Goal: Transaction & Acquisition: Purchase product/service

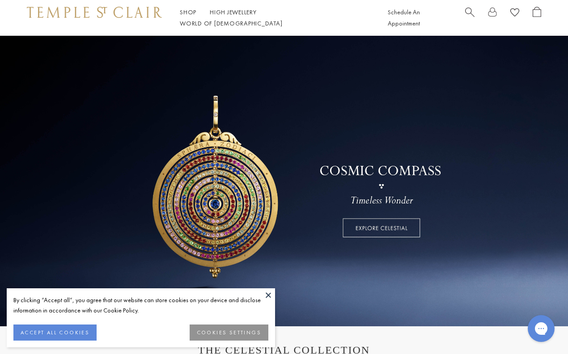
click at [268, 296] on button at bounding box center [268, 294] width 13 height 13
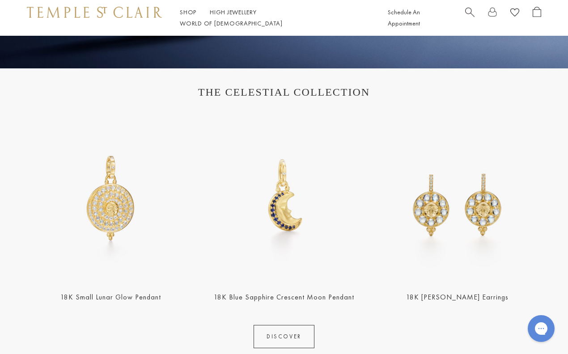
scroll to position [259, 0]
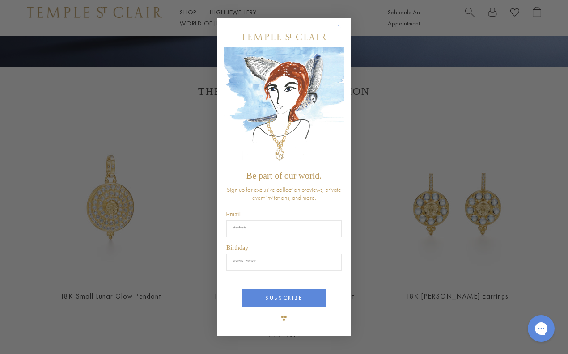
click at [338, 26] on circle "Close dialog" at bounding box center [340, 28] width 11 height 11
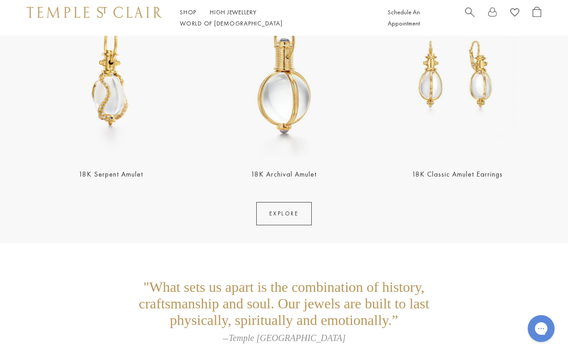
scroll to position [1607, 0]
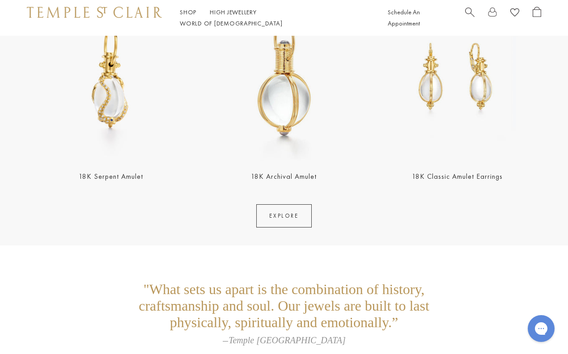
click at [283, 218] on link "EXPLORE" at bounding box center [283, 215] width 55 height 23
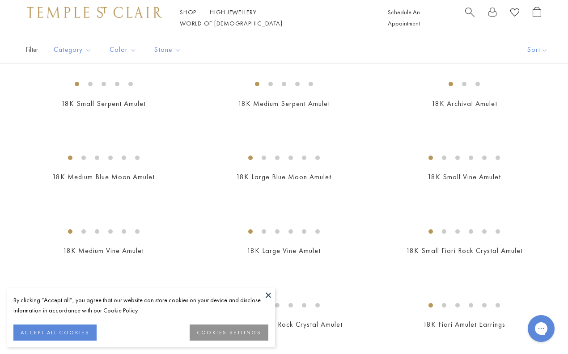
scroll to position [201, 0]
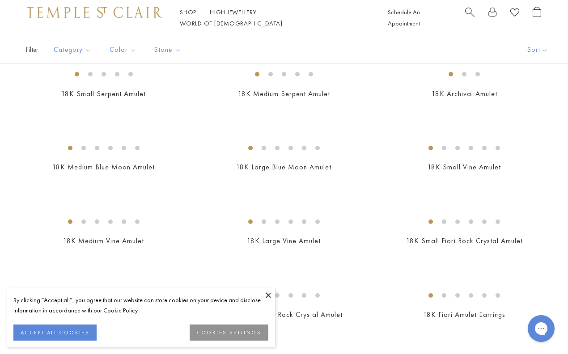
click at [267, 296] on button at bounding box center [268, 294] width 13 height 13
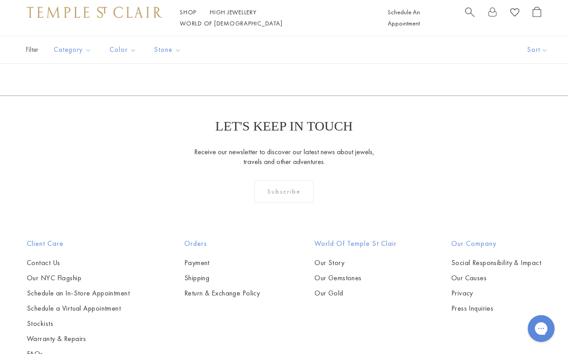
scroll to position [1560, 0]
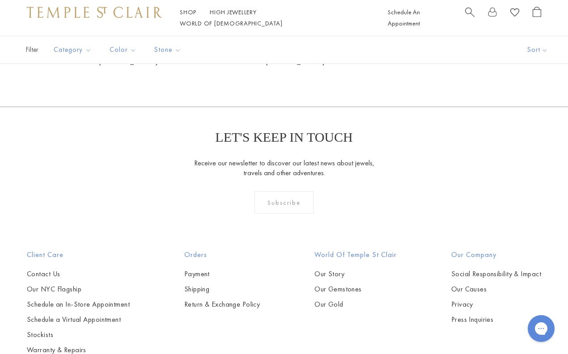
click at [0, 0] on img at bounding box center [0, 0] width 0 height 0
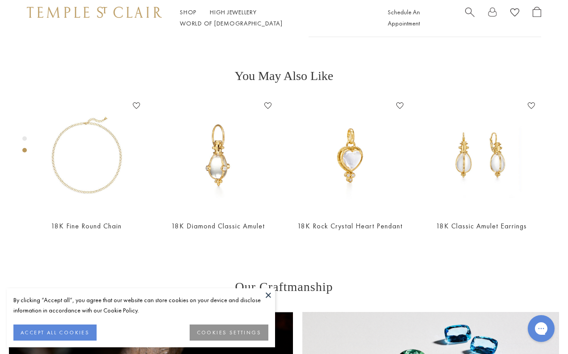
scroll to position [296, 0]
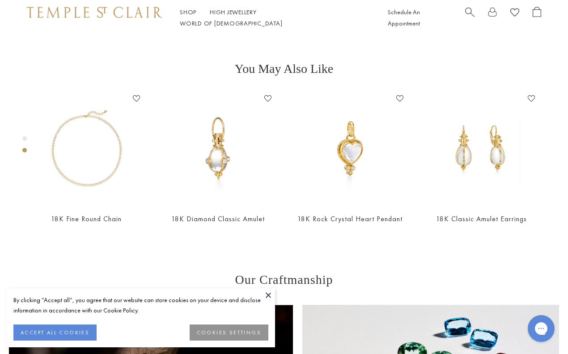
click at [267, 294] on button at bounding box center [268, 294] width 13 height 13
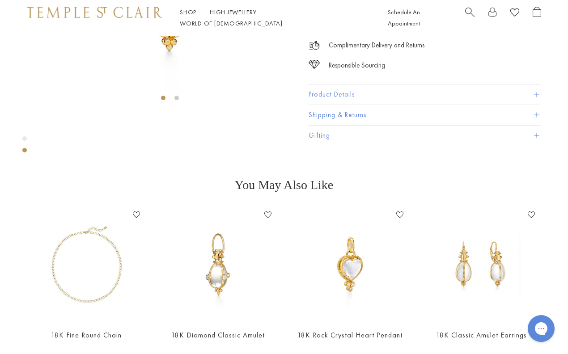
scroll to position [183, 0]
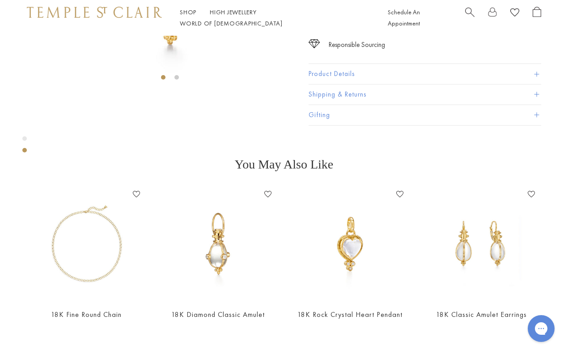
scroll to position [202, 0]
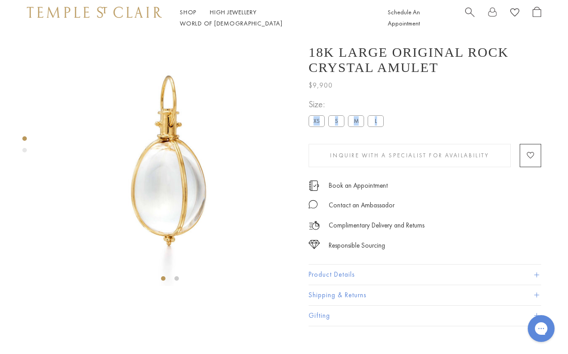
click at [333, 127] on label "S" at bounding box center [336, 121] width 16 height 11
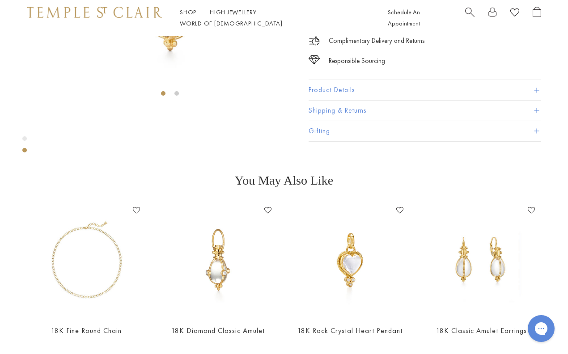
scroll to position [188, 0]
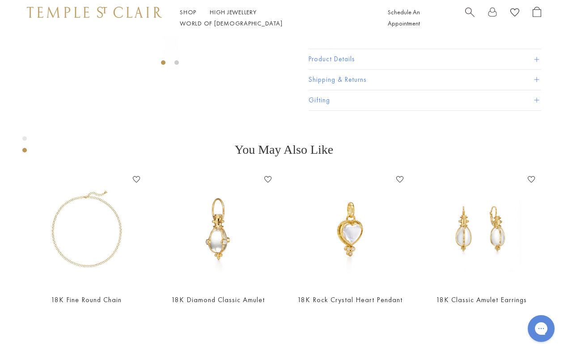
scroll to position [216, 0]
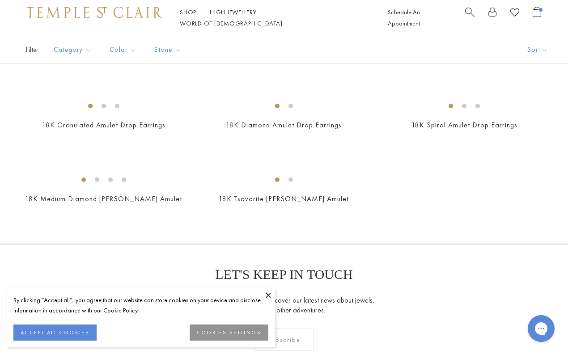
scroll to position [1430, 0]
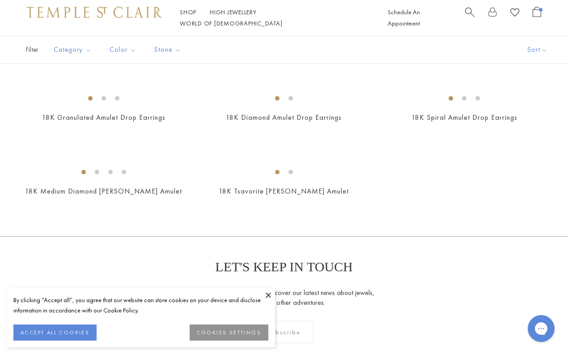
click at [270, 294] on button at bounding box center [268, 294] width 13 height 13
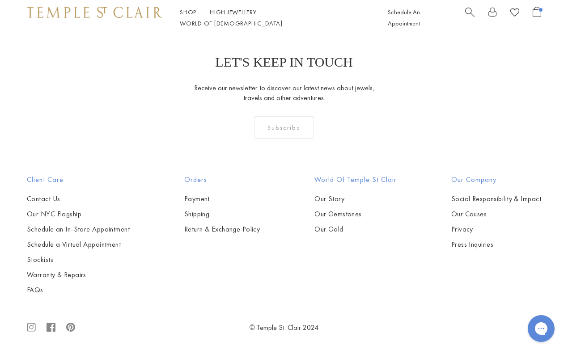
scroll to position [1687, 0]
click at [0, 0] on img at bounding box center [0, 0] width 0 height 0
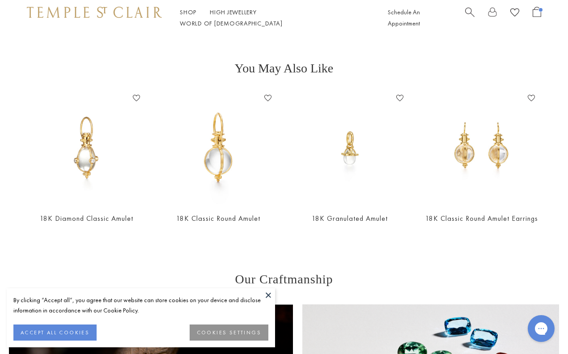
scroll to position [327, 0]
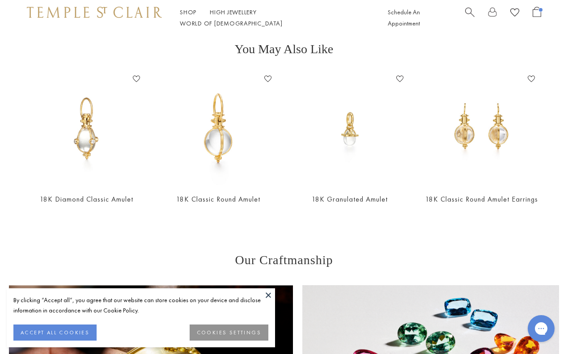
click at [267, 294] on button at bounding box center [268, 294] width 13 height 13
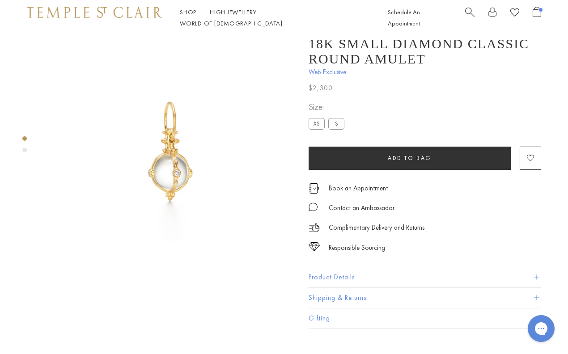
scroll to position [8, 0]
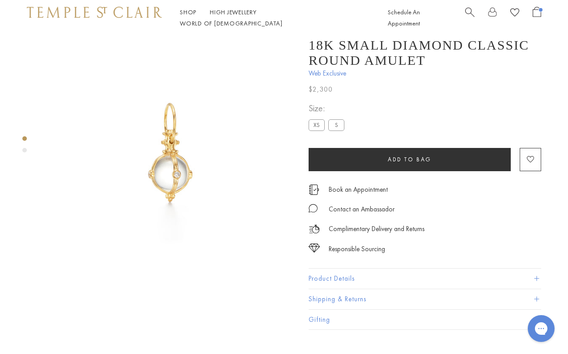
click at [23, 152] on div "Product gallery navigation" at bounding box center [24, 150] width 4 height 4
click at [25, 142] on div "Product gallery navigation" at bounding box center [24, 146] width 4 height 25
click at [25, 138] on div "Product gallery navigation" at bounding box center [24, 138] width 4 height 4
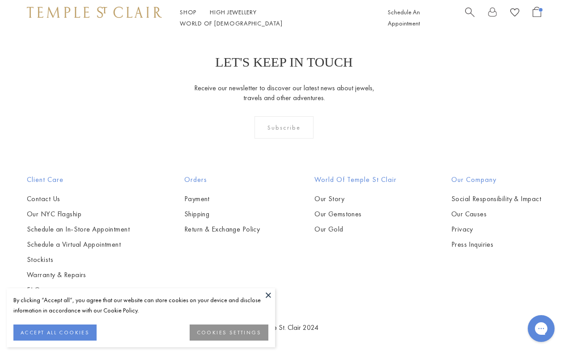
click at [69, 329] on button "ACCEPT ALL COOKIES" at bounding box center [54, 333] width 83 height 16
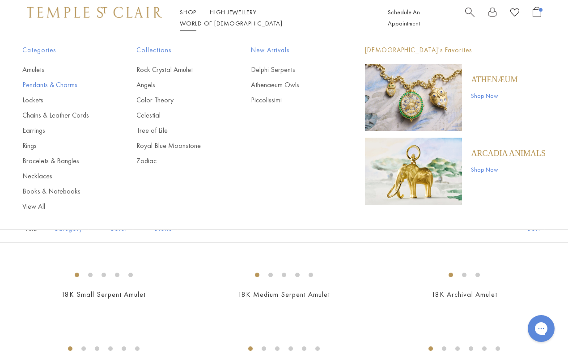
click at [66, 86] on link "Pendants & Charms" at bounding box center [61, 85] width 78 height 10
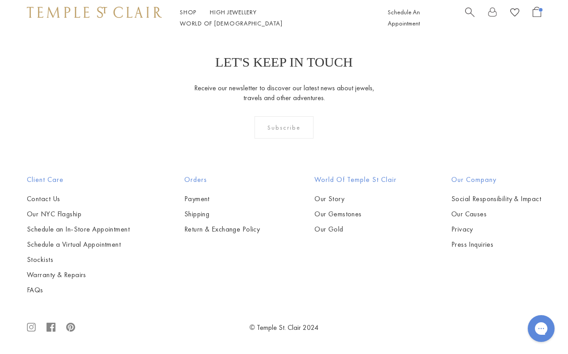
scroll to position [2492, 0]
click at [0, 0] on img at bounding box center [0, 0] width 0 height 0
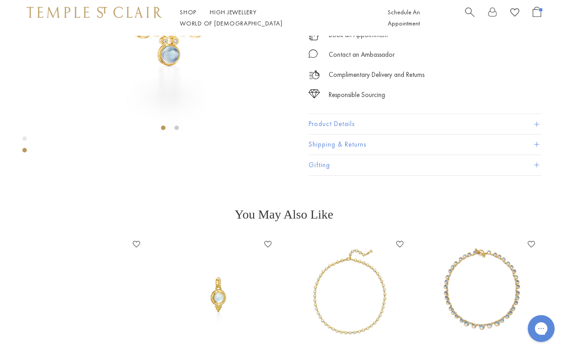
scroll to position [159, 0]
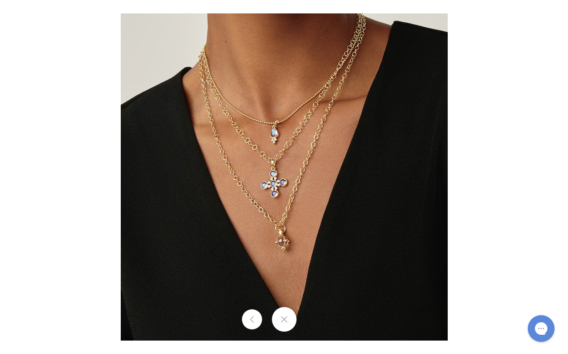
click at [284, 322] on button at bounding box center [283, 319] width 25 height 25
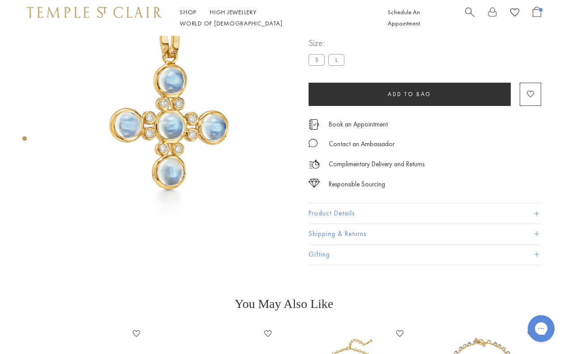
scroll to position [36, 0]
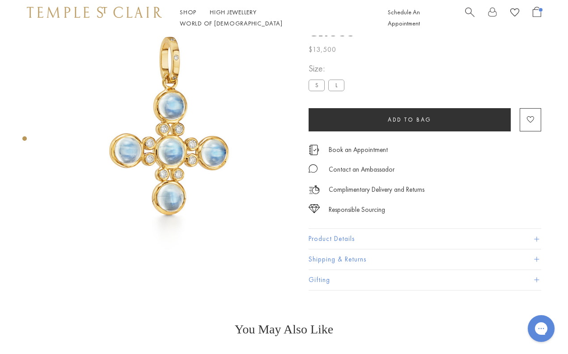
click at [312, 87] on label "S" at bounding box center [317, 85] width 16 height 11
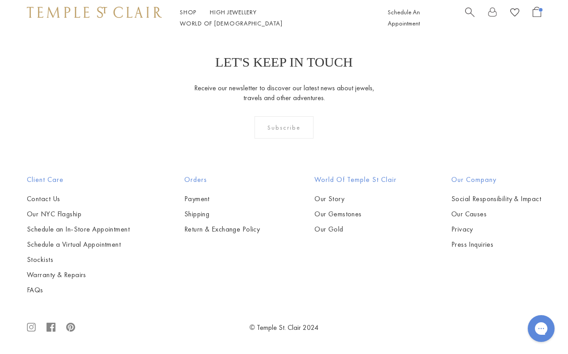
scroll to position [4398, 0]
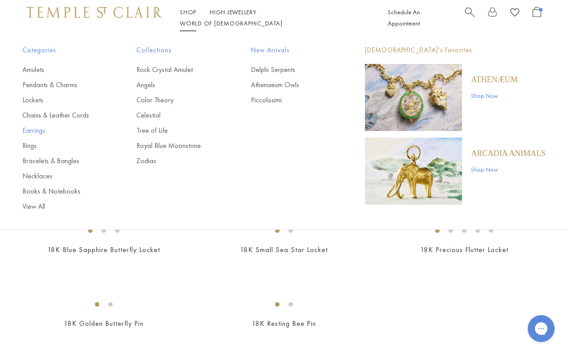
click at [30, 129] on link "Earrings" at bounding box center [61, 131] width 78 height 10
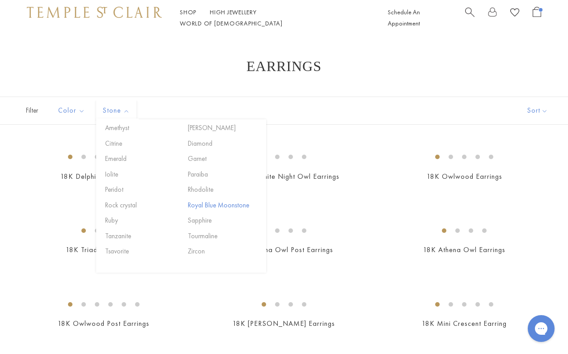
click at [198, 207] on button "Royal Blue Moonstone" at bounding box center [224, 205] width 76 height 10
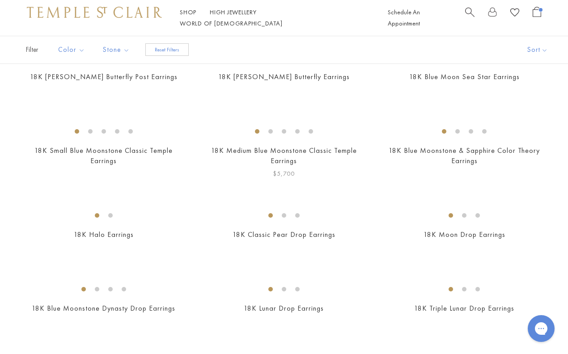
scroll to position [131, 0]
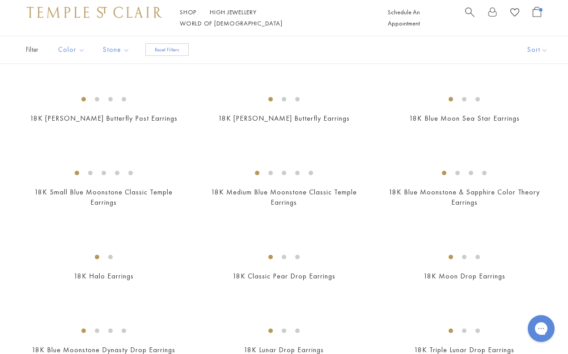
click at [0, 0] on img at bounding box center [0, 0] width 0 height 0
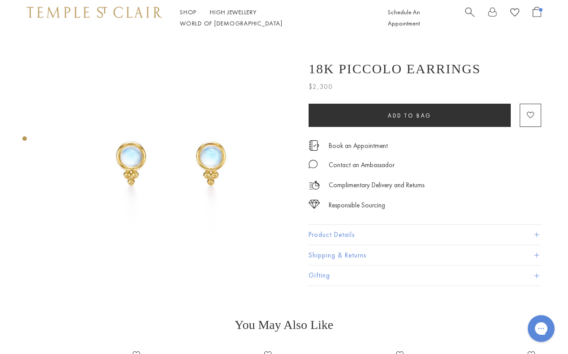
click at [193, 157] on img at bounding box center [170, 161] width 250 height 250
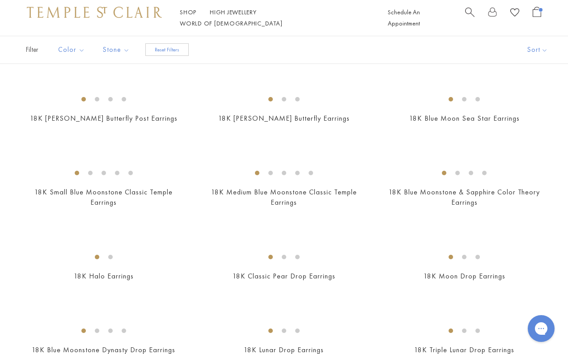
click at [0, 0] on img at bounding box center [0, 0] width 0 height 0
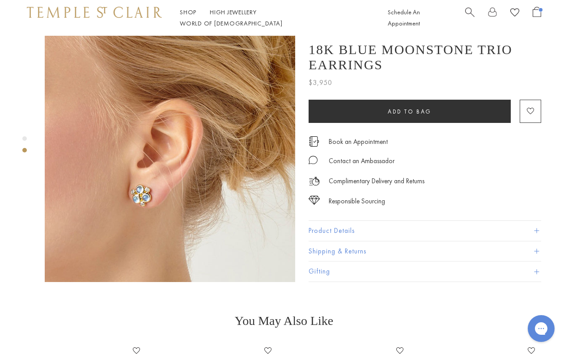
scroll to position [270, 0]
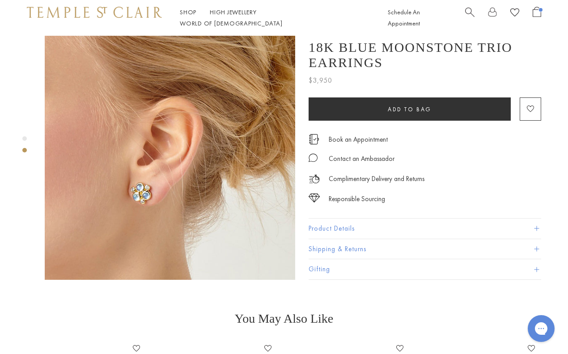
click at [165, 178] on img at bounding box center [170, 155] width 250 height 250
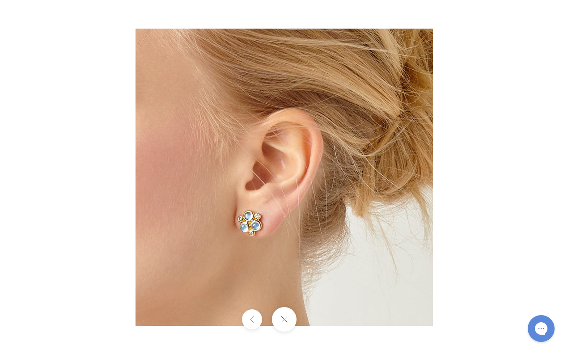
click at [211, 181] on img at bounding box center [283, 177] width 297 height 297
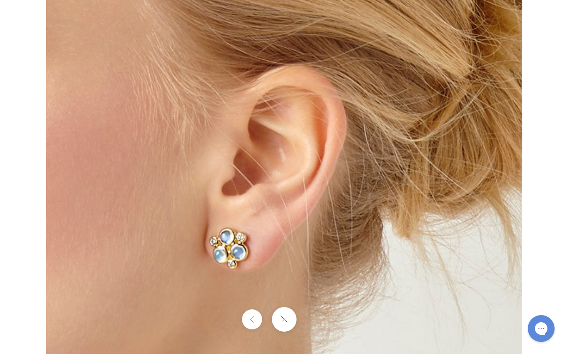
click at [135, 121] on img at bounding box center [284, 175] width 476 height 476
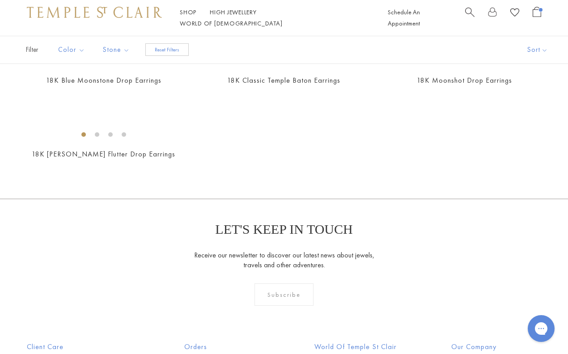
scroll to position [477, 0]
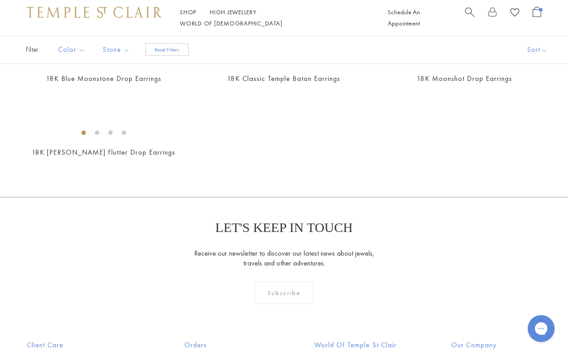
click at [0, 0] on img at bounding box center [0, 0] width 0 height 0
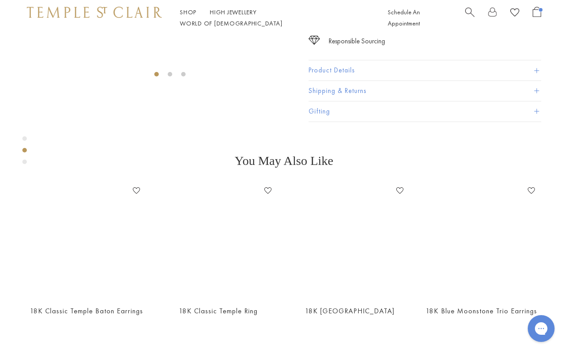
scroll to position [206, 0]
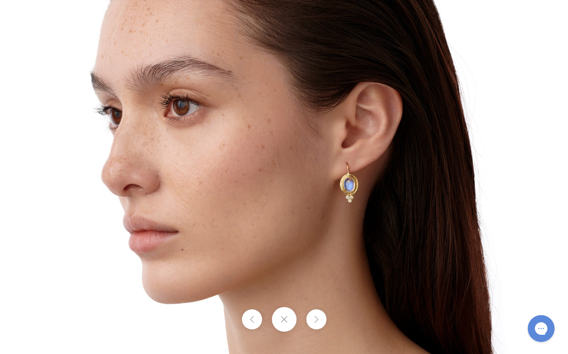
click at [391, 221] on img at bounding box center [283, 176] width 523 height 523
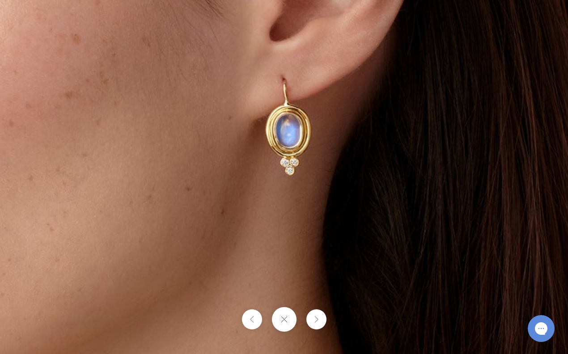
click at [391, 221] on img at bounding box center [128, 112] width 1288 height 1288
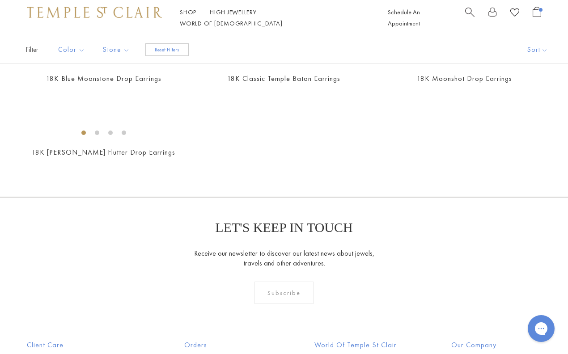
click at [0, 0] on img at bounding box center [0, 0] width 0 height 0
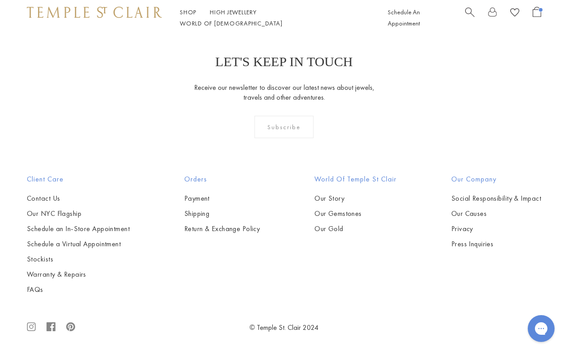
scroll to position [894, 0]
click at [0, 0] on img at bounding box center [0, 0] width 0 height 0
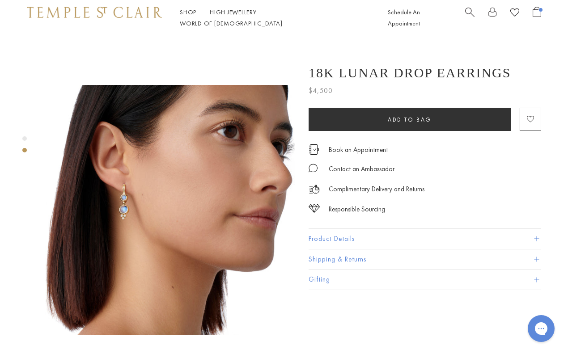
scroll to position [216, 0]
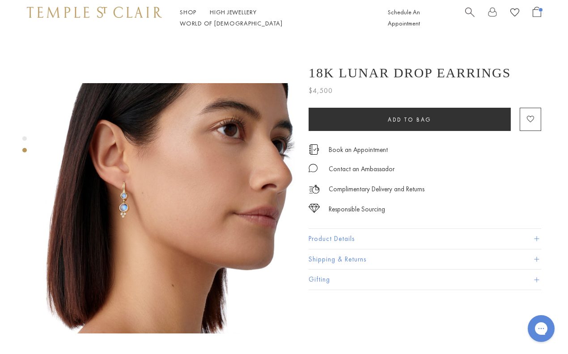
click at [131, 173] on img at bounding box center [170, 208] width 250 height 250
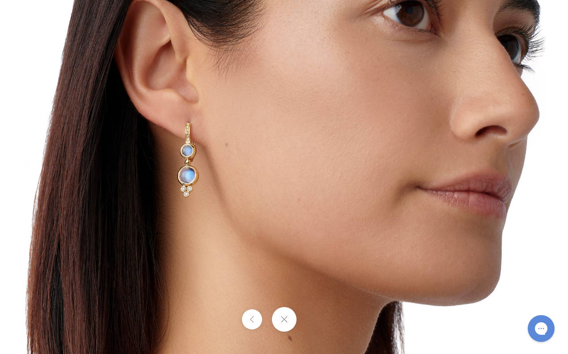
click at [202, 161] on img at bounding box center [283, 176] width 523 height 523
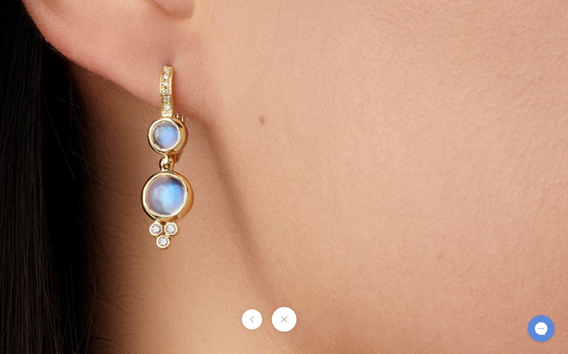
click at [202, 161] on img at bounding box center [403, 200] width 1288 height 1288
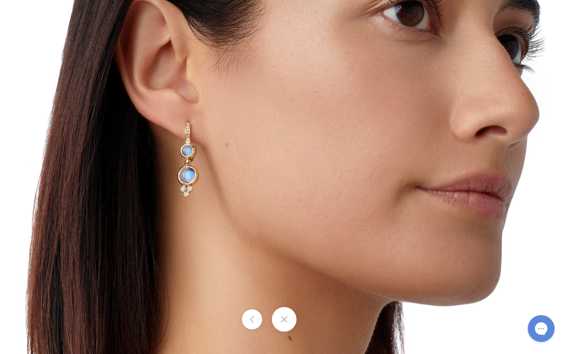
click at [202, 161] on img at bounding box center [283, 176] width 523 height 523
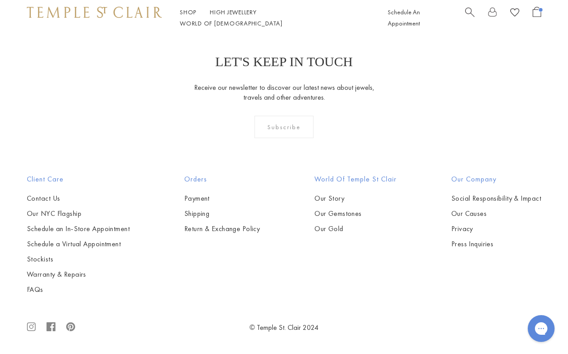
click at [0, 0] on img at bounding box center [0, 0] width 0 height 0
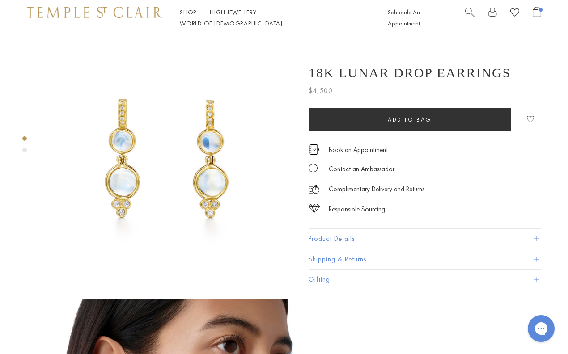
click at [214, 132] on img at bounding box center [170, 161] width 250 height 250
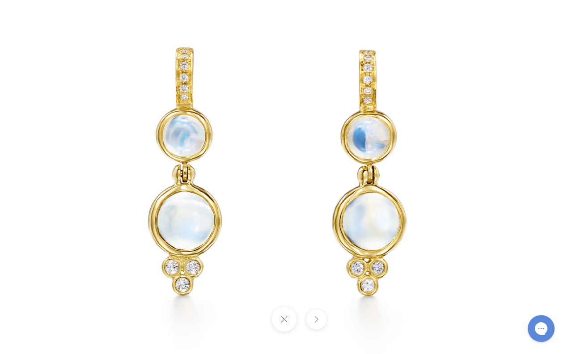
click at [225, 148] on img at bounding box center [283, 176] width 523 height 523
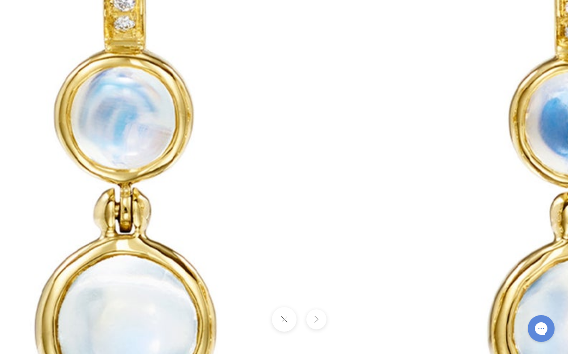
click at [255, 144] on img at bounding box center [369, 220] width 1288 height 1288
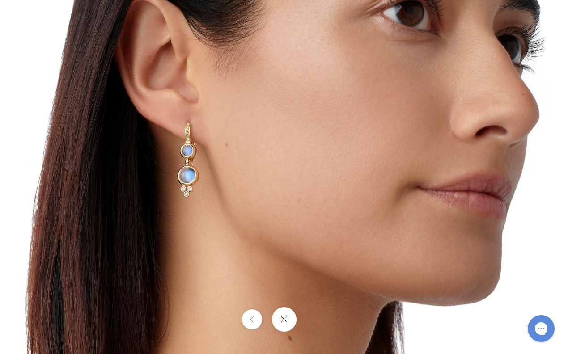
click at [318, 321] on div at bounding box center [284, 319] width 568 height 25
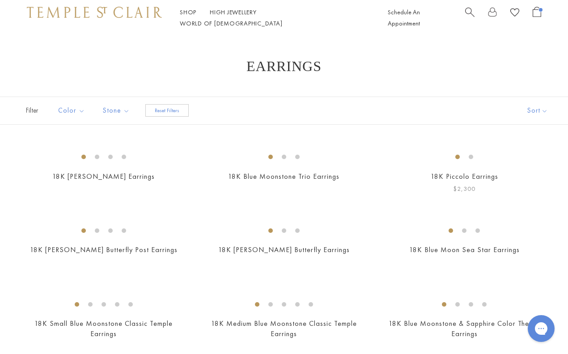
click at [0, 0] on img at bounding box center [0, 0] width 0 height 0
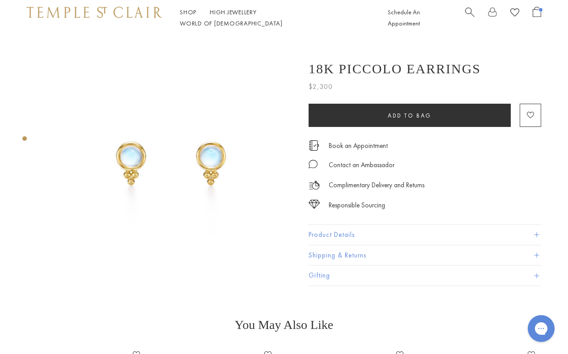
click at [213, 142] on img at bounding box center [170, 161] width 250 height 250
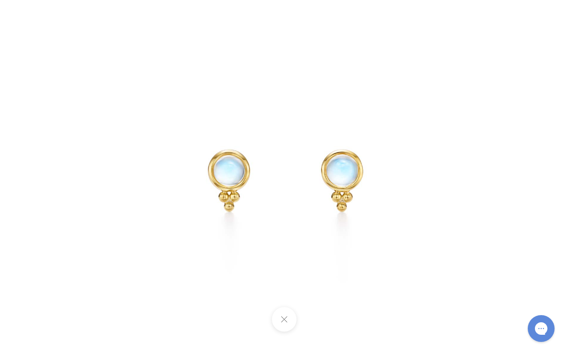
click at [224, 141] on img at bounding box center [284, 177] width 354 height 354
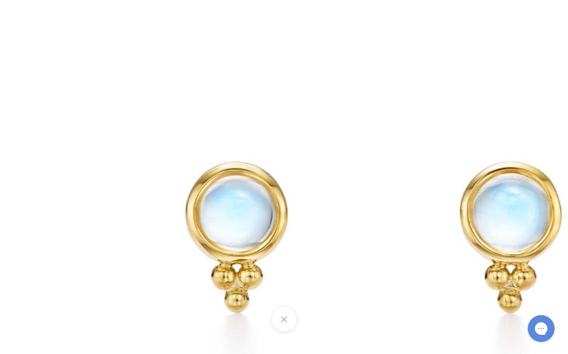
click at [224, 141] on img at bounding box center [370, 228] width 858 height 858
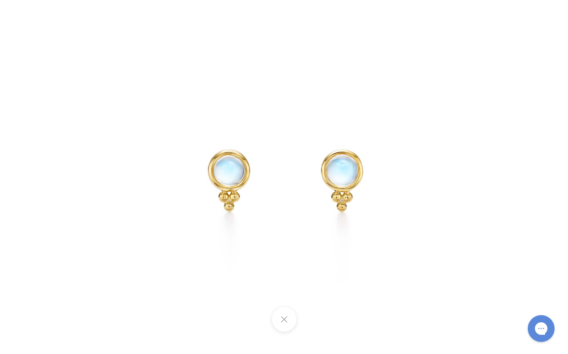
click at [283, 326] on button at bounding box center [283, 319] width 25 height 25
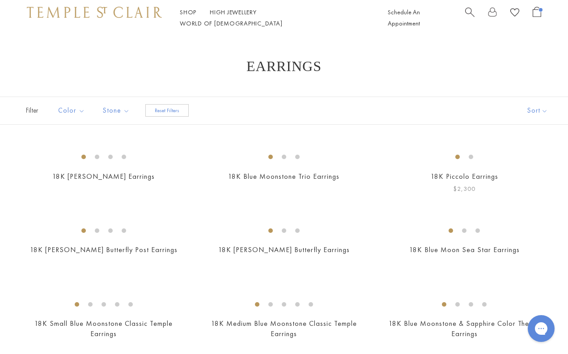
click at [0, 0] on img at bounding box center [0, 0] width 0 height 0
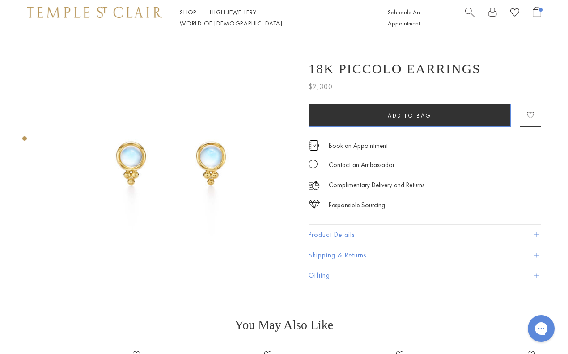
click at [378, 119] on button "Add to bag" at bounding box center [410, 115] width 202 height 23
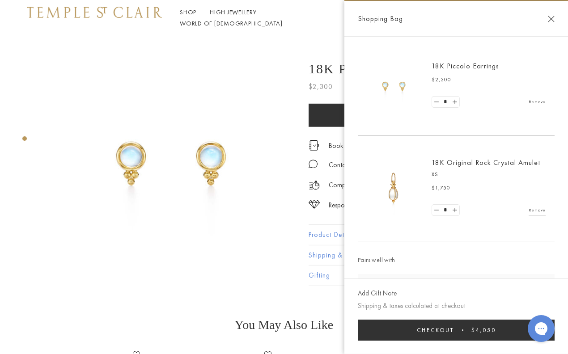
click at [394, 195] on img at bounding box center [394, 188] width 54 height 54
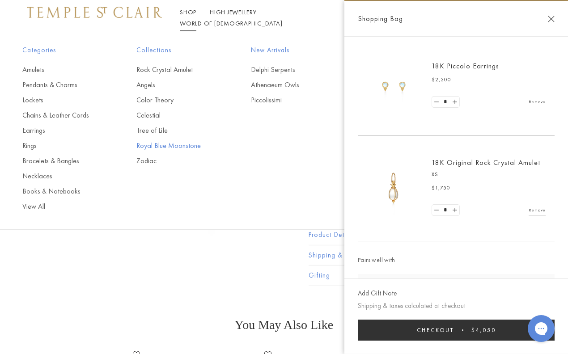
click at [148, 147] on link "Royal Blue Moonstone" at bounding box center [175, 146] width 78 height 10
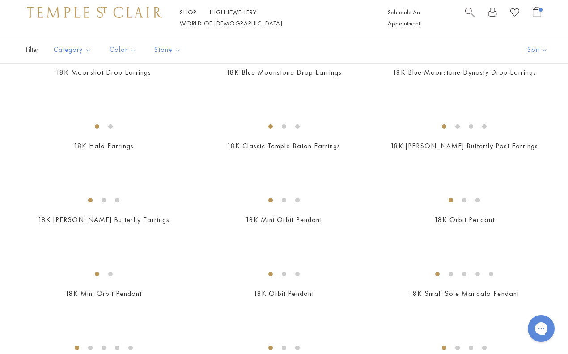
scroll to position [904, 0]
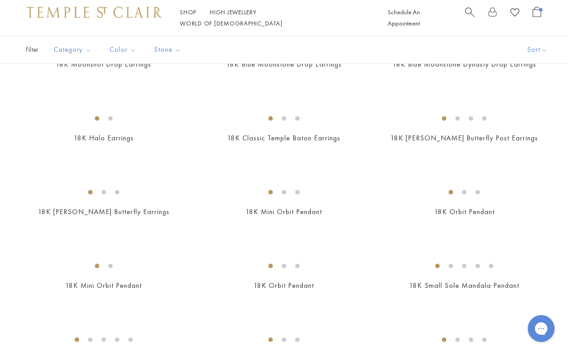
click at [0, 0] on img at bounding box center [0, 0] width 0 height 0
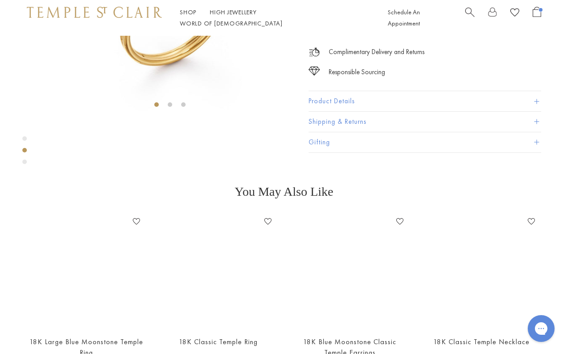
scroll to position [182, 0]
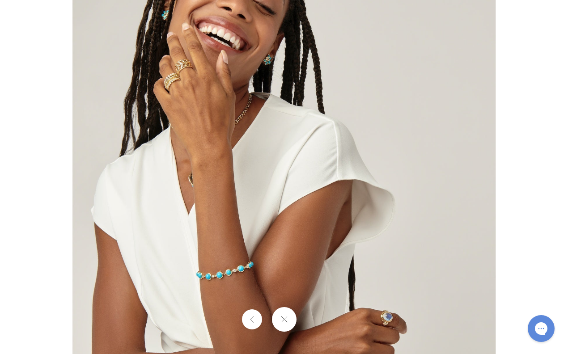
click at [314, 321] on div at bounding box center [284, 319] width 568 height 25
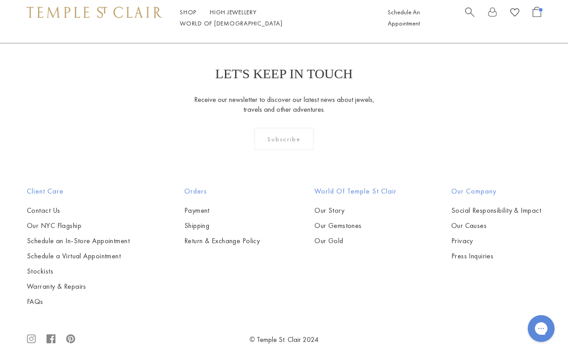
scroll to position [1510, 0]
click at [0, 0] on img at bounding box center [0, 0] width 0 height 0
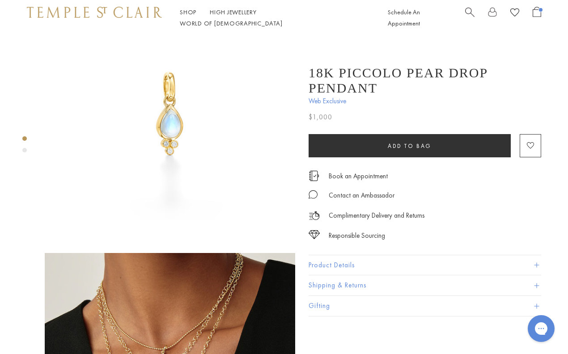
scroll to position [31, 0]
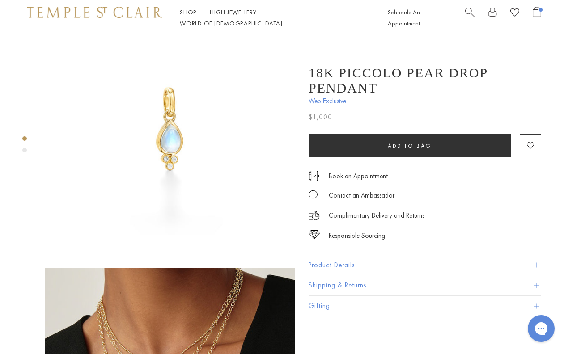
click at [23, 151] on div "Product gallery navigation" at bounding box center [24, 150] width 4 height 4
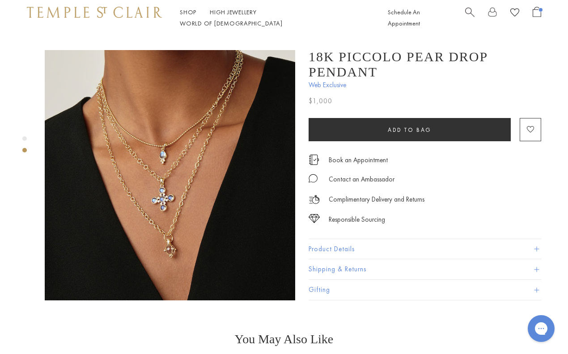
scroll to position [250, 0]
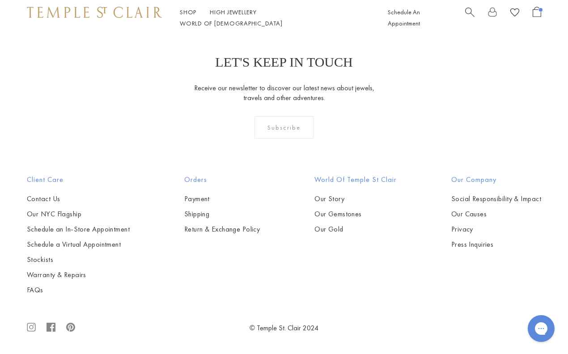
scroll to position [3497, 0]
click at [0, 0] on img at bounding box center [0, 0] width 0 height 0
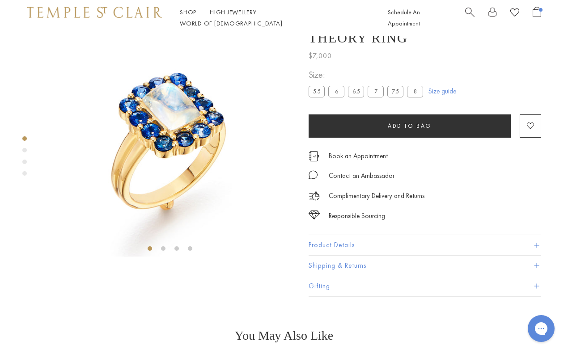
scroll to position [22, 0]
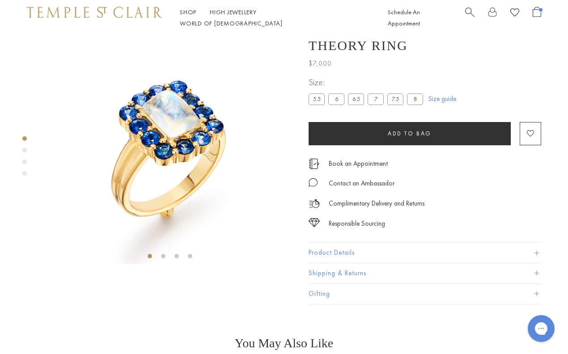
click at [25, 151] on div "Product gallery navigation" at bounding box center [24, 150] width 4 height 4
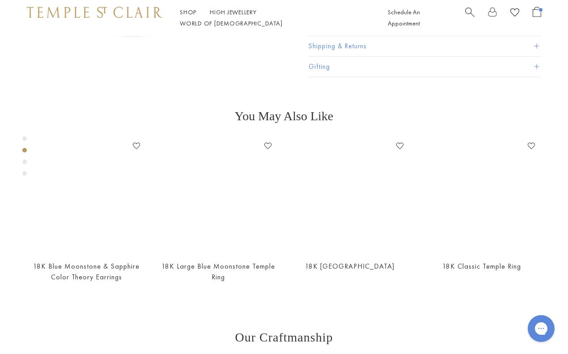
scroll to position [250, 0]
click at [24, 161] on div "Product gallery navigation" at bounding box center [24, 162] width 4 height 4
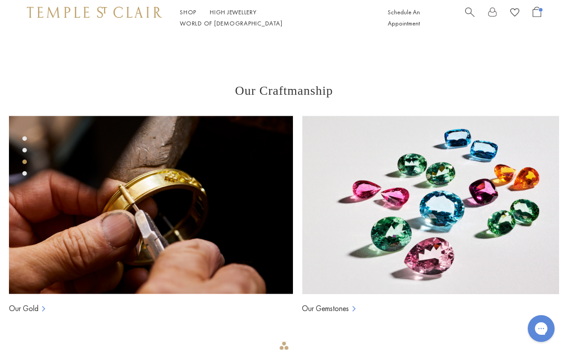
scroll to position [501, 0]
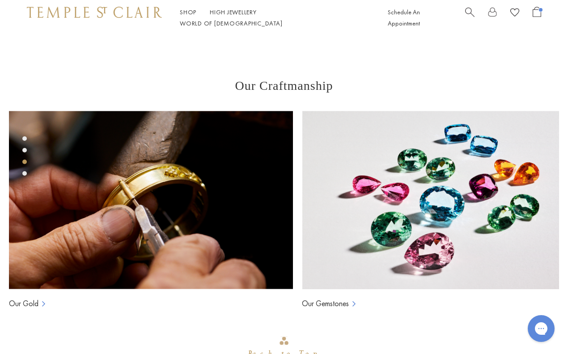
click at [25, 173] on div "Product gallery navigation" at bounding box center [24, 173] width 4 height 4
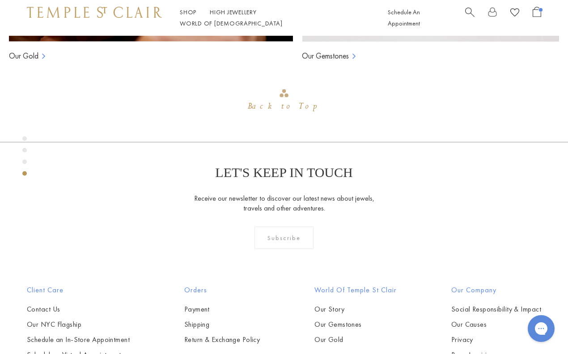
scroll to position [751, 0]
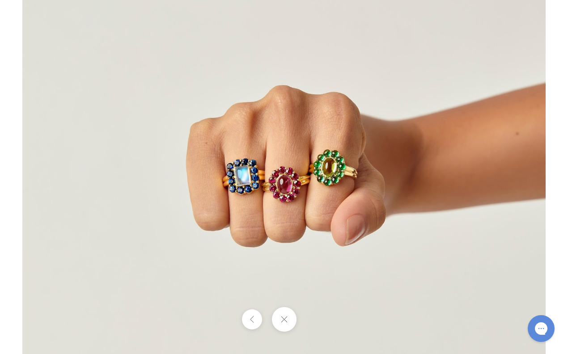
click at [328, 167] on img at bounding box center [283, 176] width 523 height 523
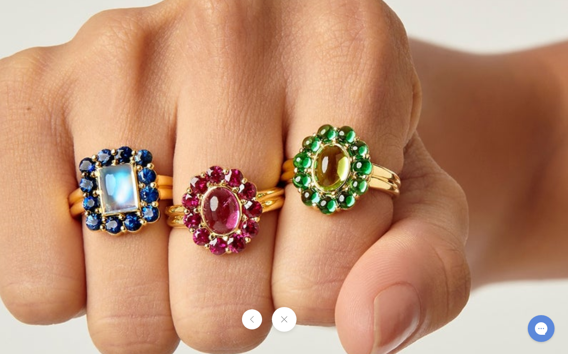
click at [175, 184] on img at bounding box center [220, 192] width 1288 height 1288
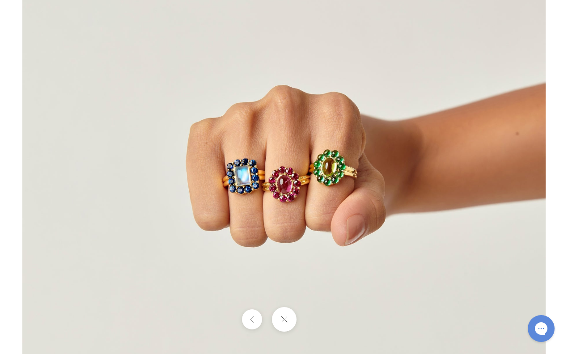
click at [288, 321] on button at bounding box center [283, 319] width 25 height 25
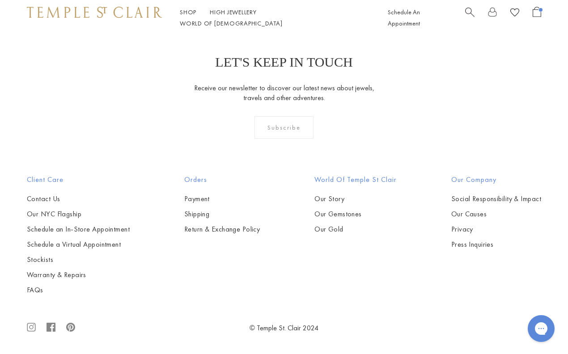
scroll to position [3611, 0]
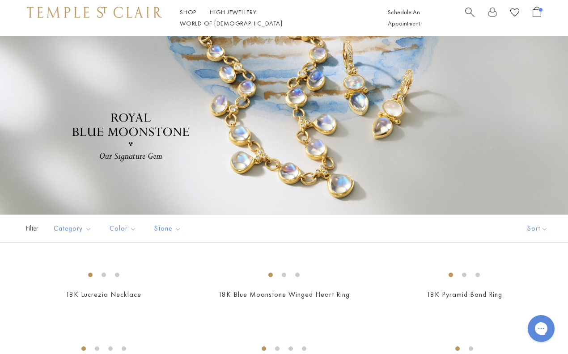
click at [536, 16] on span "Open Shopping Bag" at bounding box center [537, 12] width 8 height 10
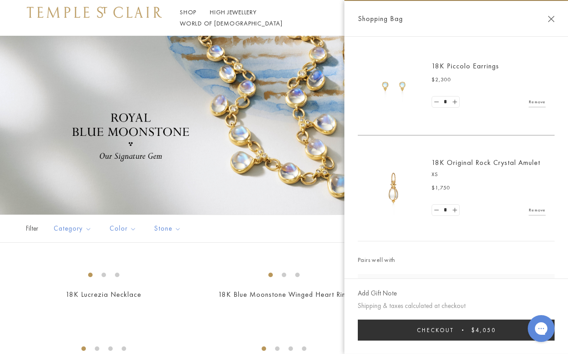
click at [465, 330] on button "Checkout $4,050" at bounding box center [456, 330] width 197 height 21
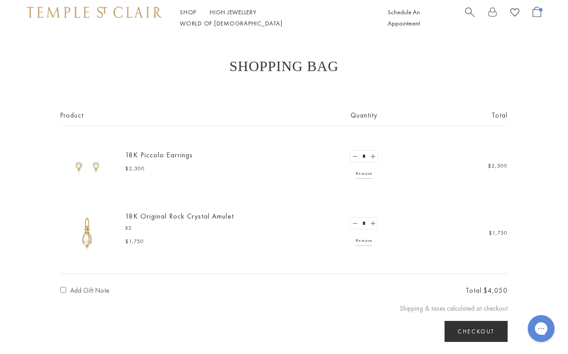
click at [94, 168] on img at bounding box center [87, 167] width 54 height 54
click at [363, 176] on link "Remove" at bounding box center [363, 174] width 17 height 10
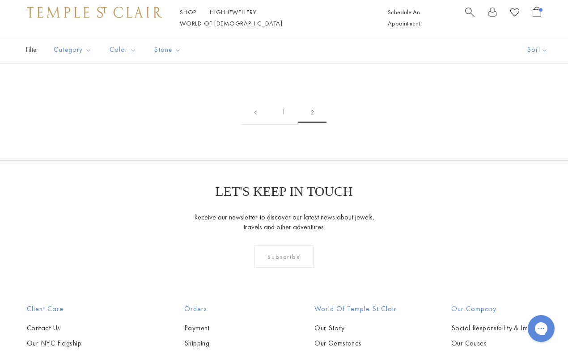
scroll to position [414, 0]
click at [0, 0] on img at bounding box center [0, 0] width 0 height 0
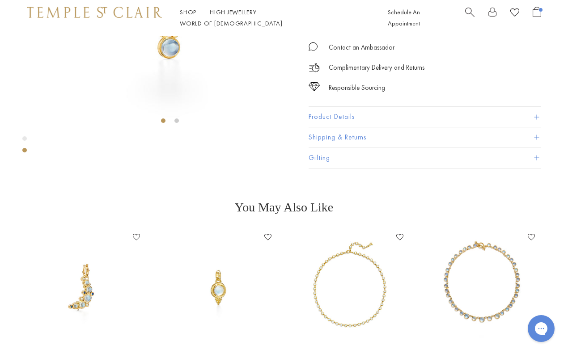
scroll to position [160, 0]
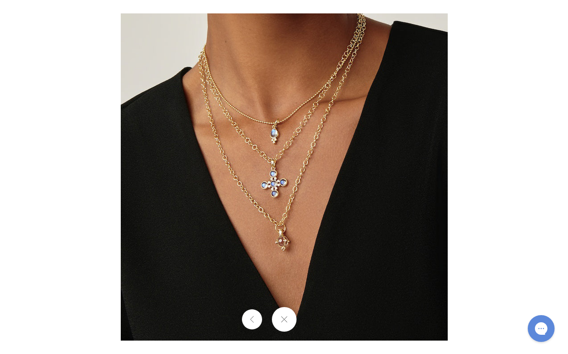
click at [291, 187] on img at bounding box center [284, 176] width 327 height 327
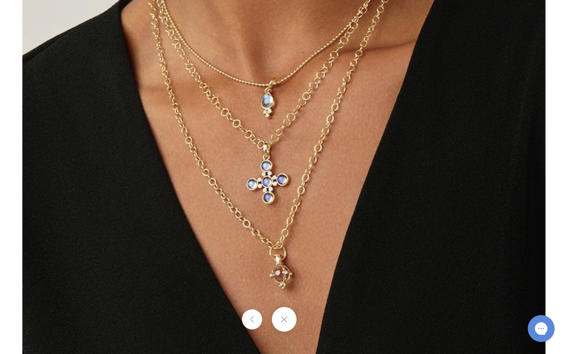
click at [275, 203] on img at bounding box center [283, 171] width 523 height 524
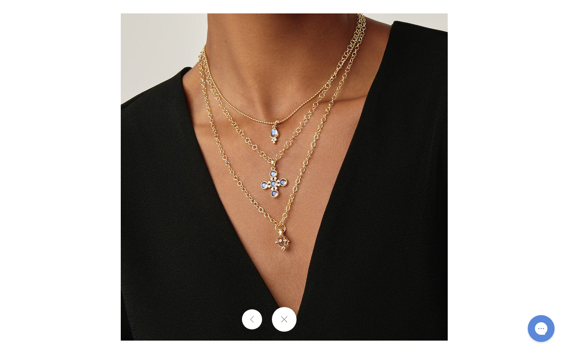
click at [282, 320] on button at bounding box center [283, 319] width 25 height 25
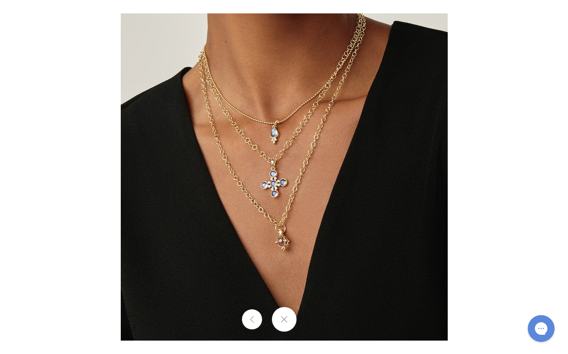
click at [292, 163] on img at bounding box center [284, 176] width 327 height 327
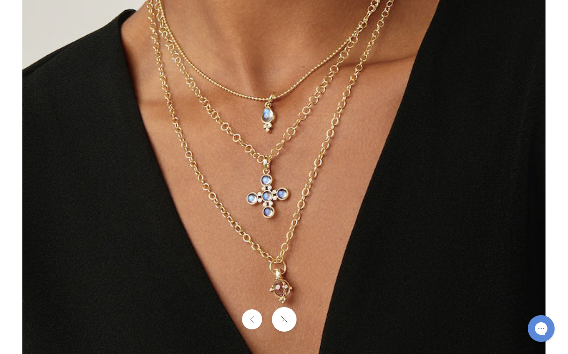
click at [292, 163] on img at bounding box center [283, 186] width 523 height 524
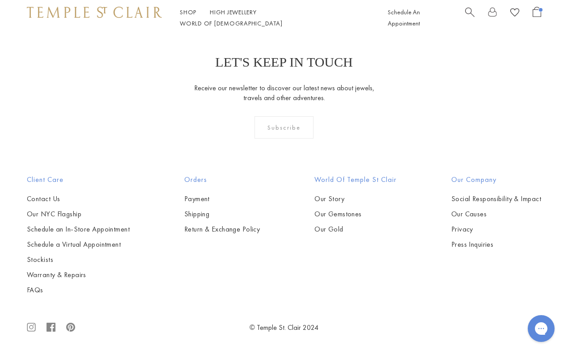
scroll to position [693, 0]
click at [0, 0] on img at bounding box center [0, 0] width 0 height 0
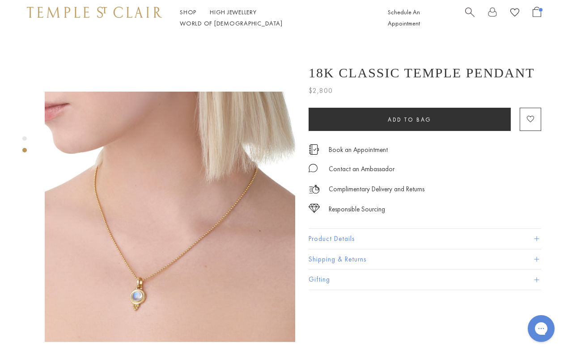
scroll to position [216, 0]
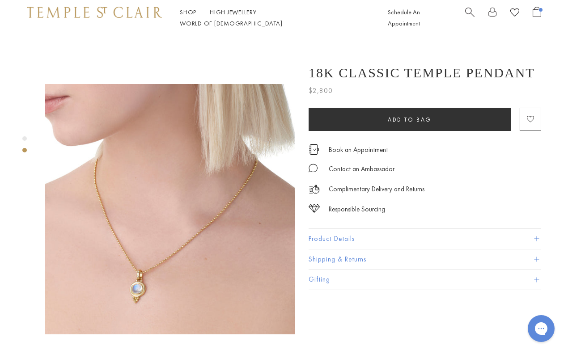
click at [135, 264] on img at bounding box center [170, 209] width 250 height 250
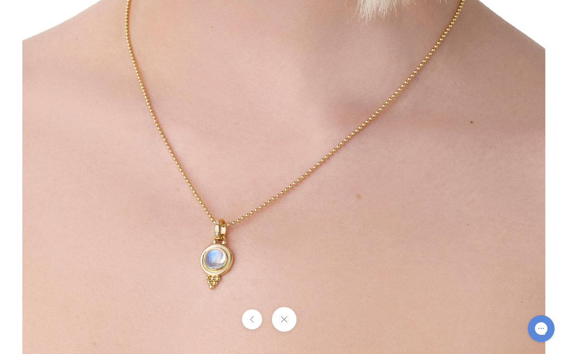
click at [262, 187] on img at bounding box center [283, 92] width 523 height 523
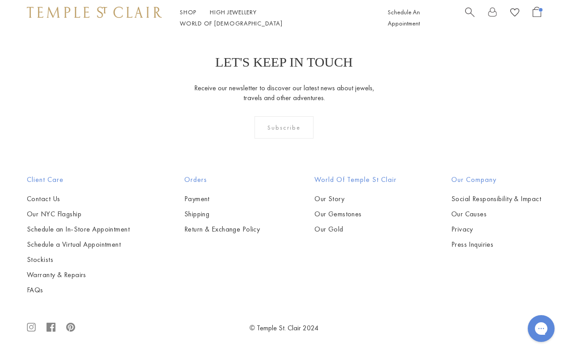
scroll to position [1765, 0]
click at [0, 0] on img at bounding box center [0, 0] width 0 height 0
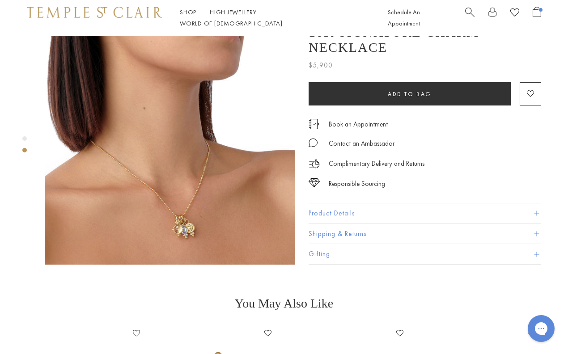
scroll to position [290, 0]
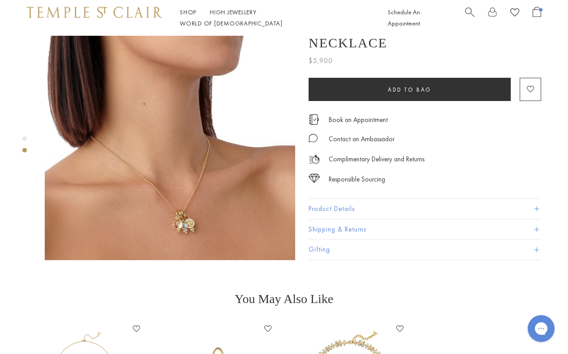
click at [192, 198] on img at bounding box center [170, 135] width 250 height 250
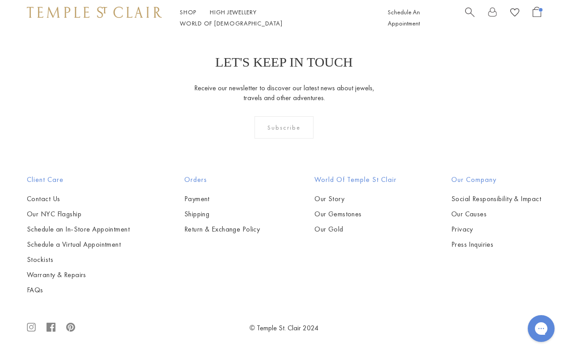
scroll to position [1962, 0]
click at [0, 0] on img at bounding box center [0, 0] width 0 height 0
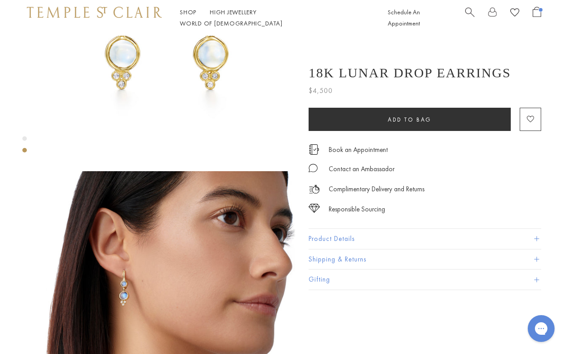
scroll to position [145, 0]
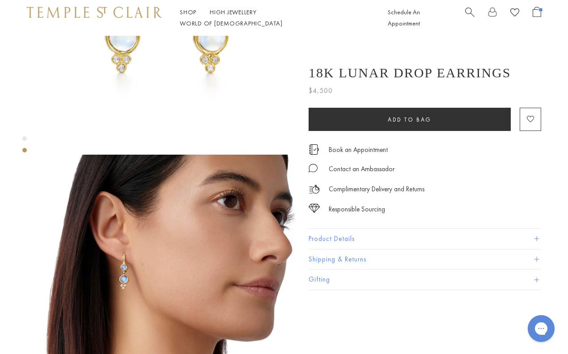
click at [142, 242] on img at bounding box center [170, 280] width 250 height 250
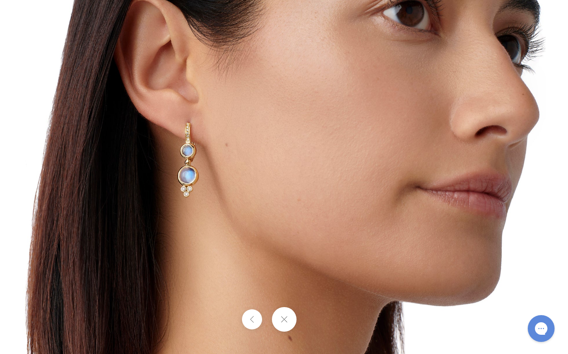
click at [218, 189] on img at bounding box center [283, 176] width 523 height 523
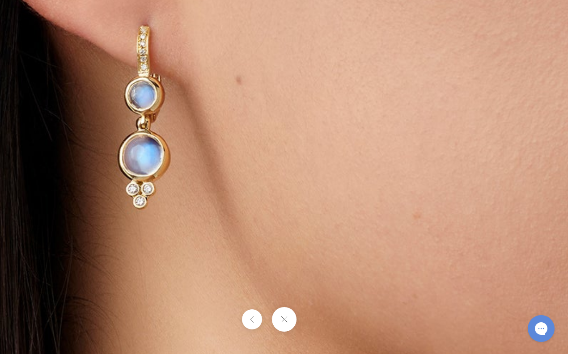
click at [218, 189] on img at bounding box center [380, 160] width 1288 height 1288
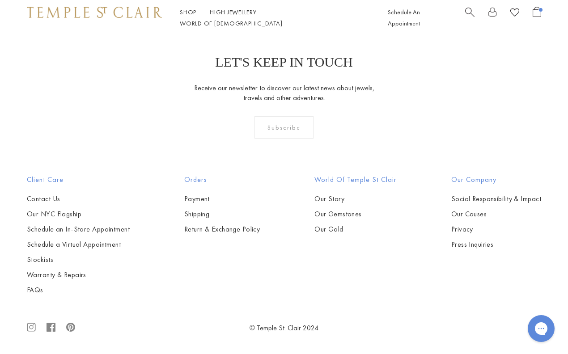
scroll to position [1977, 0]
click at [0, 0] on img at bounding box center [0, 0] width 0 height 0
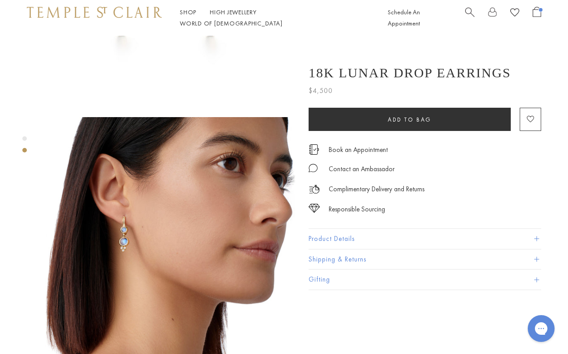
scroll to position [191, 0]
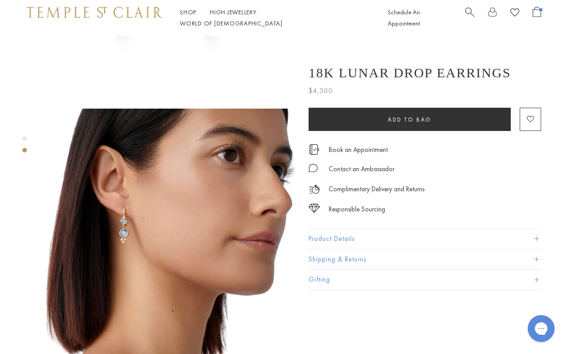
click at [152, 226] on img at bounding box center [170, 234] width 250 height 250
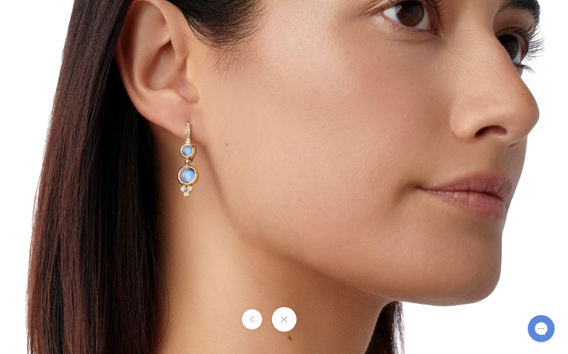
click at [177, 190] on img at bounding box center [283, 176] width 523 height 523
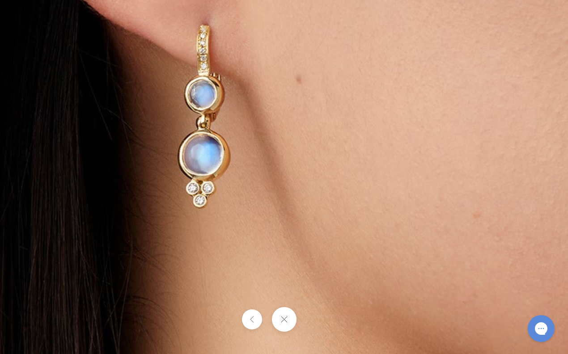
click at [177, 190] on img at bounding box center [440, 159] width 1288 height 1288
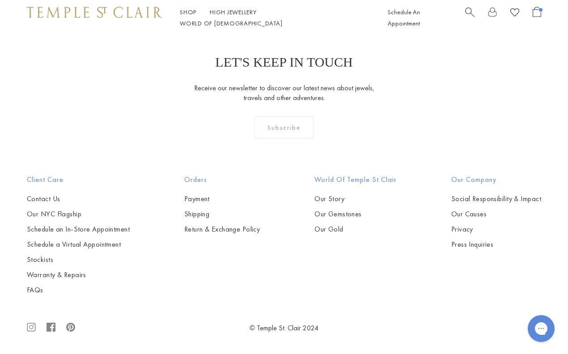
scroll to position [1724, 0]
click at [0, 0] on img at bounding box center [0, 0] width 0 height 0
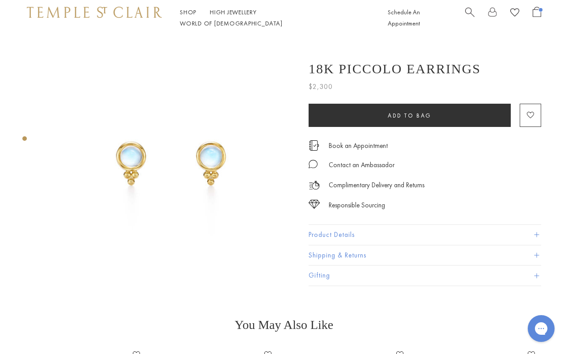
click at [208, 146] on img at bounding box center [170, 161] width 250 height 250
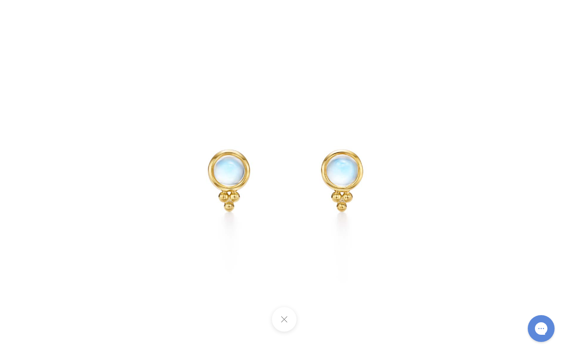
click at [208, 146] on img at bounding box center [284, 177] width 354 height 354
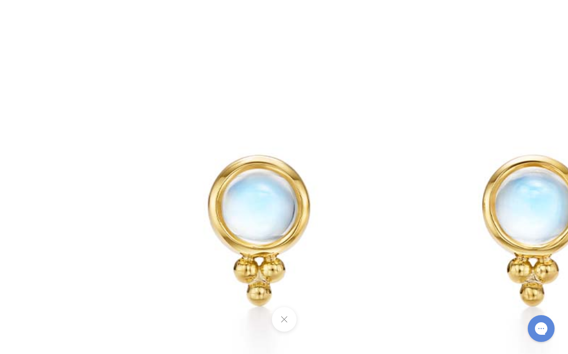
click at [208, 146] on img at bounding box center [392, 222] width 858 height 858
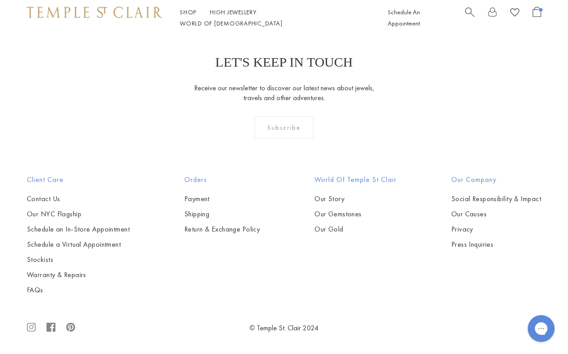
scroll to position [1790, 0]
click at [0, 0] on img at bounding box center [0, 0] width 0 height 0
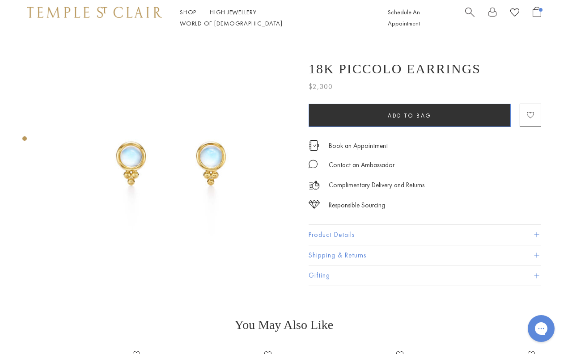
click at [440, 114] on button "Add to bag" at bounding box center [410, 115] width 202 height 23
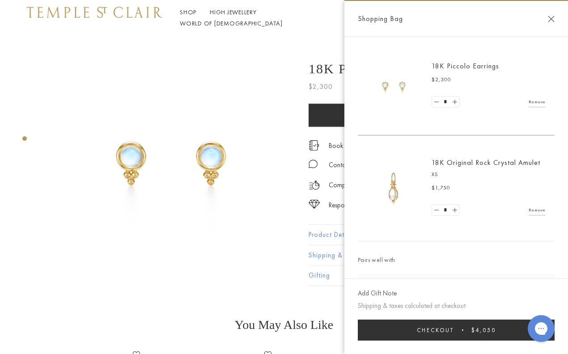
click at [214, 143] on img at bounding box center [170, 161] width 250 height 250
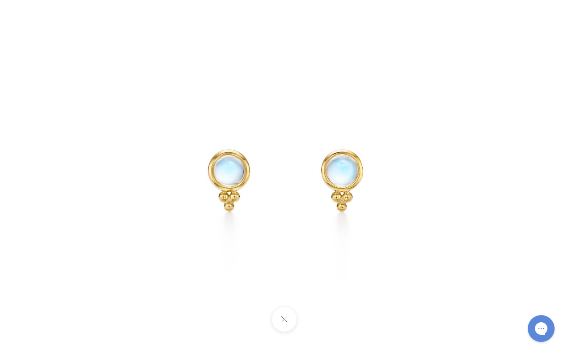
click at [214, 143] on img at bounding box center [284, 177] width 354 height 354
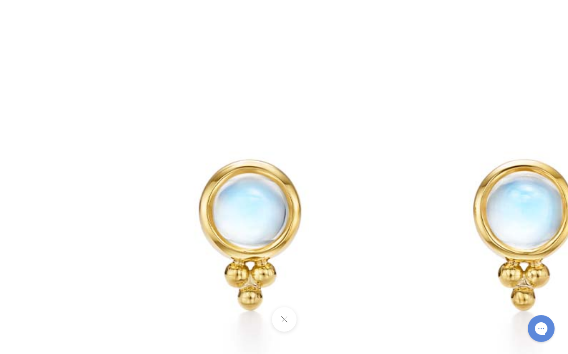
click at [214, 143] on img at bounding box center [383, 226] width 858 height 858
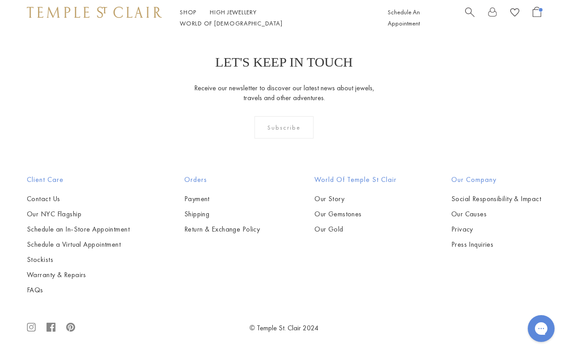
scroll to position [1916, 0]
click at [0, 0] on img at bounding box center [0, 0] width 0 height 0
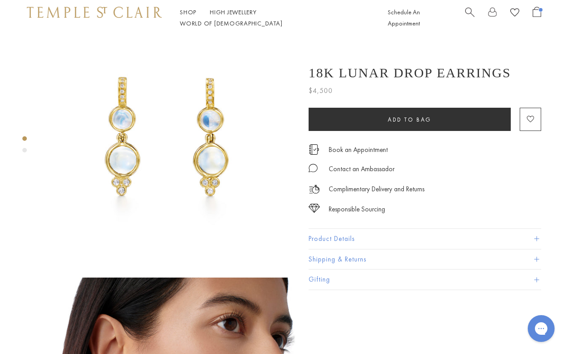
scroll to position [24, 0]
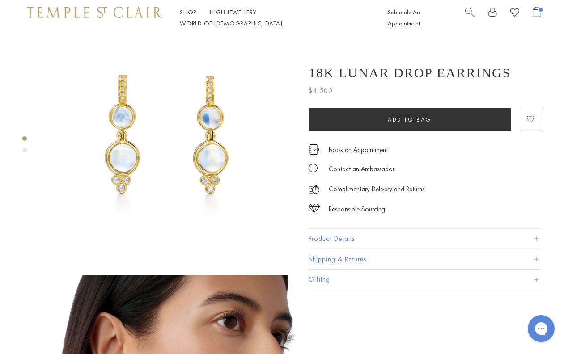
click at [208, 130] on img at bounding box center [170, 137] width 250 height 250
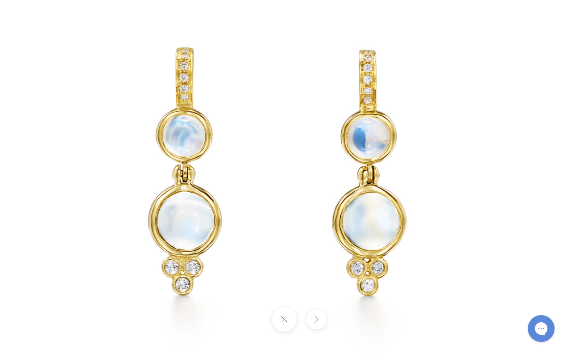
click at [220, 226] on img at bounding box center [283, 176] width 523 height 523
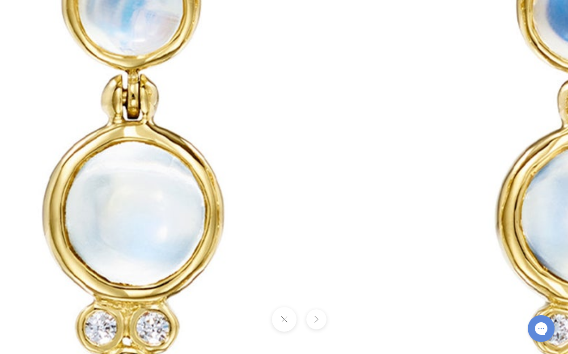
click at [220, 226] on img at bounding box center [377, 106] width 1288 height 1288
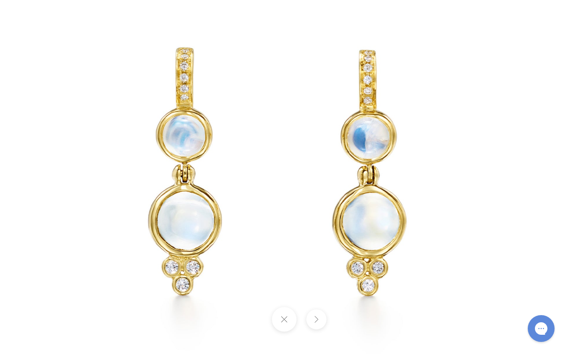
click at [279, 326] on button at bounding box center [283, 319] width 25 height 25
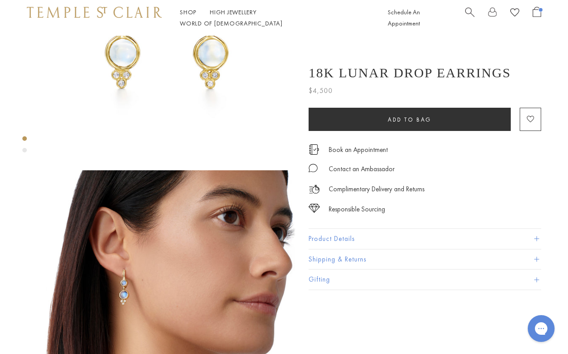
scroll to position [151, 0]
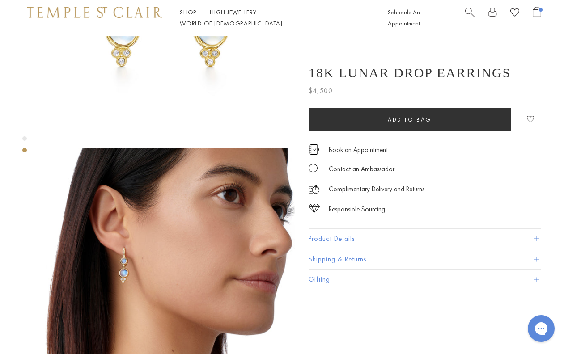
click at [176, 247] on img at bounding box center [170, 273] width 250 height 250
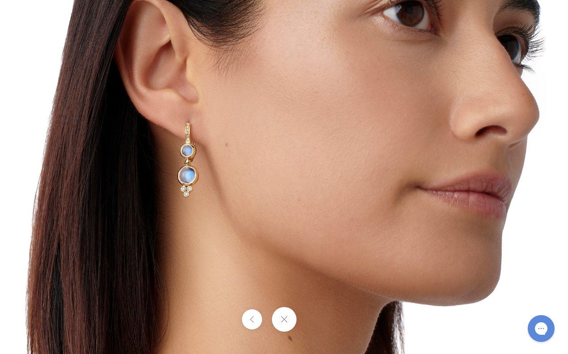
click at [175, 189] on img at bounding box center [283, 176] width 523 height 523
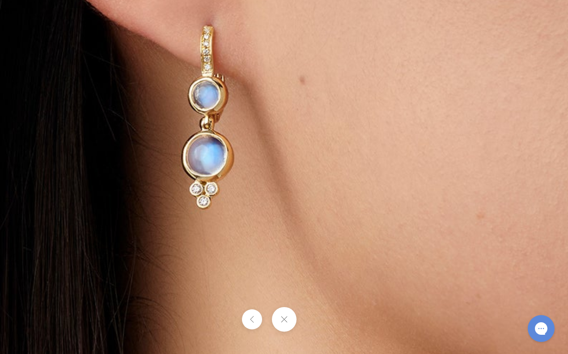
click at [175, 189] on img at bounding box center [444, 160] width 1288 height 1288
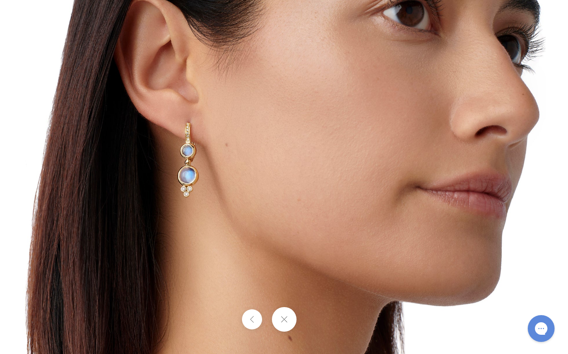
click at [287, 322] on button at bounding box center [283, 319] width 25 height 25
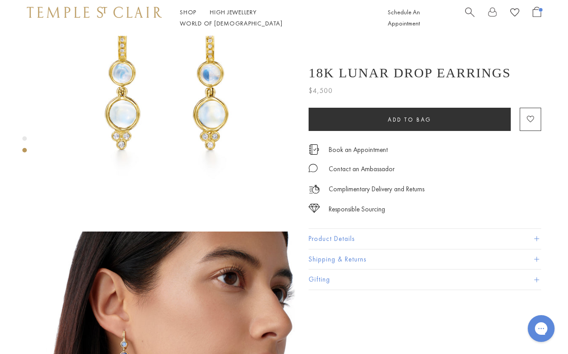
scroll to position [0, 0]
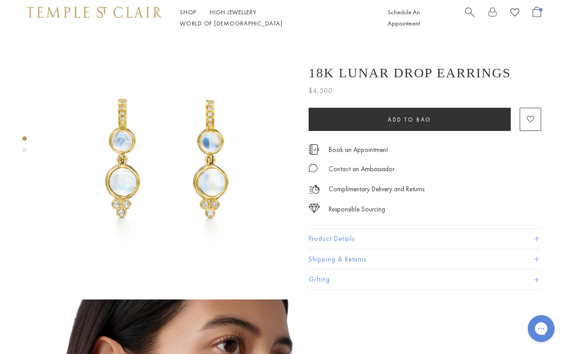
click at [537, 17] on span "Open Shopping Bag" at bounding box center [537, 12] width 8 height 10
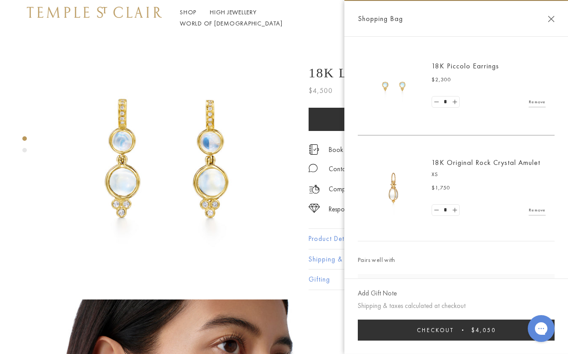
click at [396, 188] on img at bounding box center [394, 188] width 54 height 54
click at [538, 103] on link "Remove" at bounding box center [537, 102] width 17 height 10
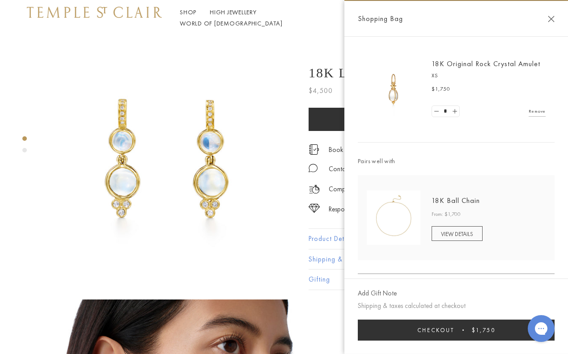
click at [393, 98] on img at bounding box center [394, 90] width 54 height 54
click at [431, 73] on div "18K Original Rock Crystal Amulet XS $1,750 * Remove" at bounding box center [482, 89] width 125 height 61
click at [487, 64] on link "18K Original Rock Crystal Amulet" at bounding box center [485, 63] width 109 height 9
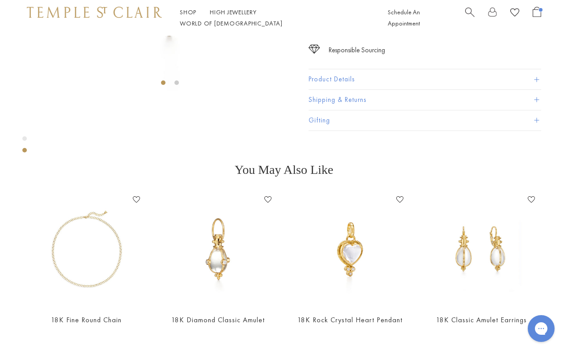
scroll to position [197, 0]
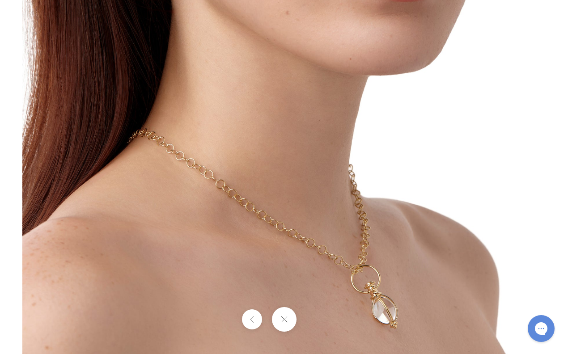
click at [413, 216] on img at bounding box center [283, 92] width 523 height 523
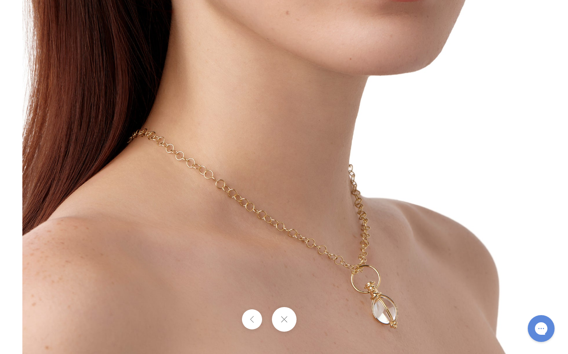
click at [285, 317] on button at bounding box center [283, 319] width 25 height 25
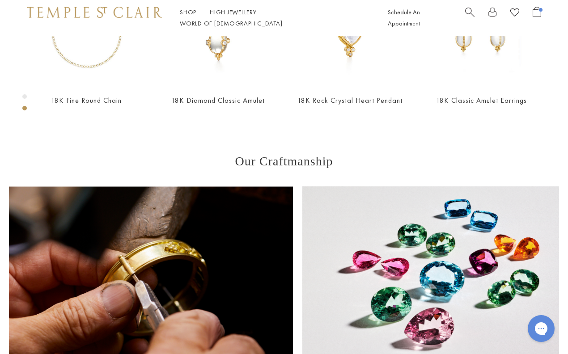
scroll to position [417, 0]
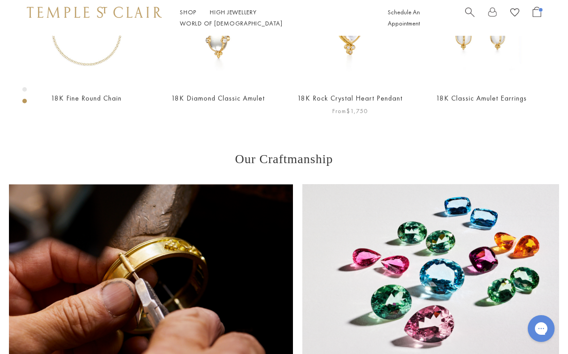
click at [355, 85] on img at bounding box center [350, 28] width 114 height 114
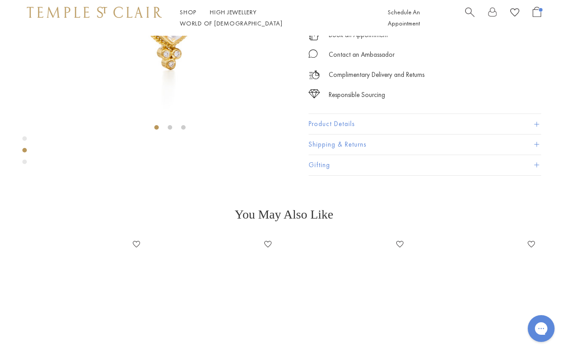
scroll to position [152, 0]
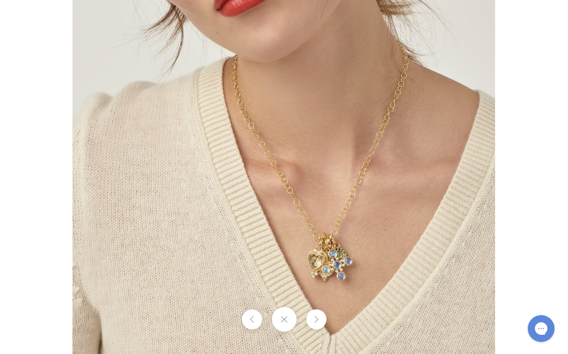
click at [344, 284] on img at bounding box center [283, 177] width 423 height 423
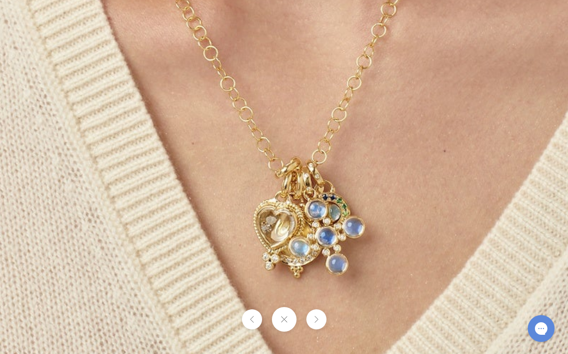
click at [393, 224] on img at bounding box center [196, 20] width 1040 height 1040
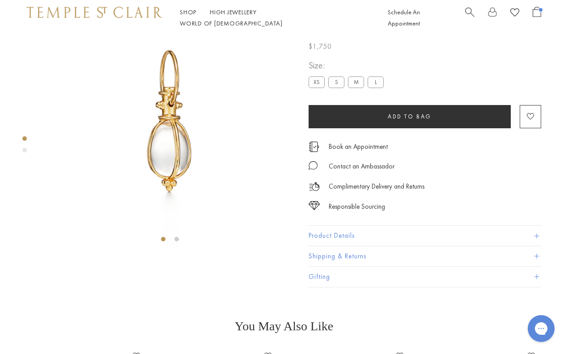
scroll to position [36, 0]
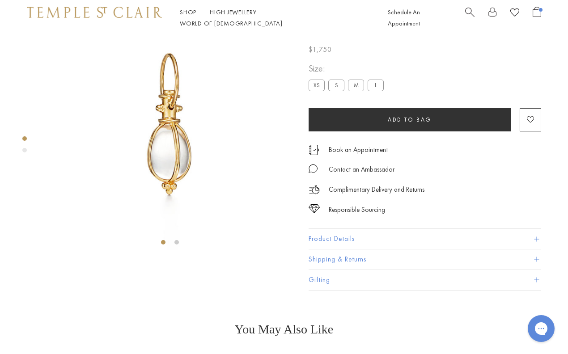
click at [540, 17] on span "Open Shopping Bag" at bounding box center [537, 12] width 8 height 10
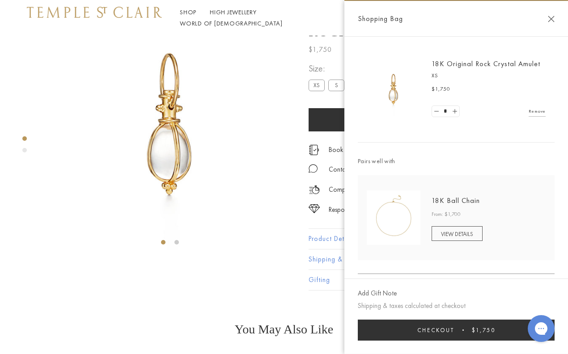
click at [536, 114] on link "Remove" at bounding box center [537, 111] width 17 height 10
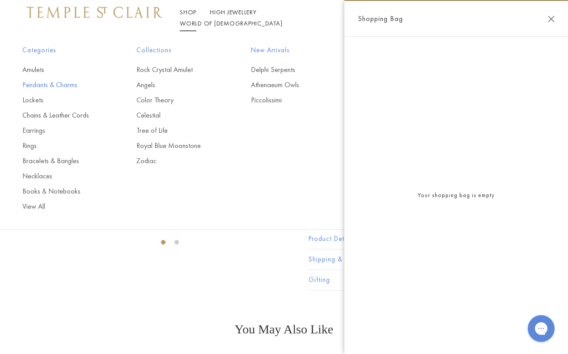
click at [64, 85] on link "Pendants & Charms" at bounding box center [61, 85] width 78 height 10
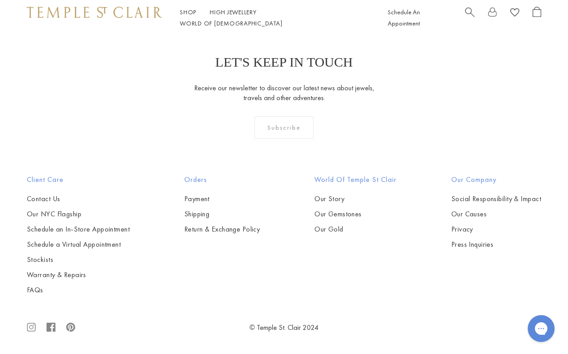
scroll to position [3596, 0]
click at [0, 0] on img at bounding box center [0, 0] width 0 height 0
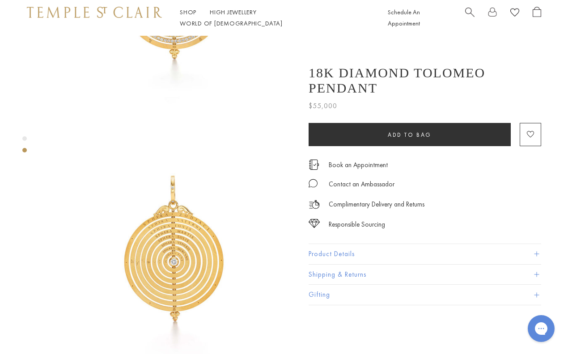
scroll to position [180, 0]
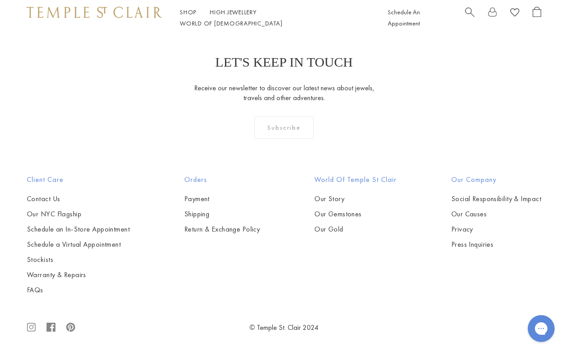
click at [0, 0] on img at bounding box center [0, 0] width 0 height 0
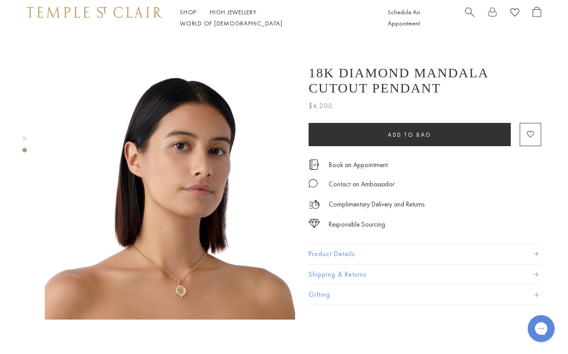
scroll to position [233, 0]
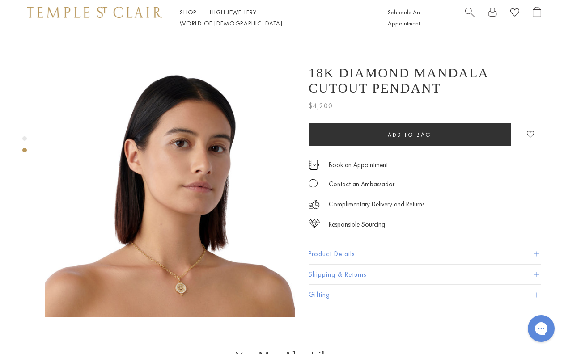
click at [187, 257] on img at bounding box center [170, 192] width 250 height 250
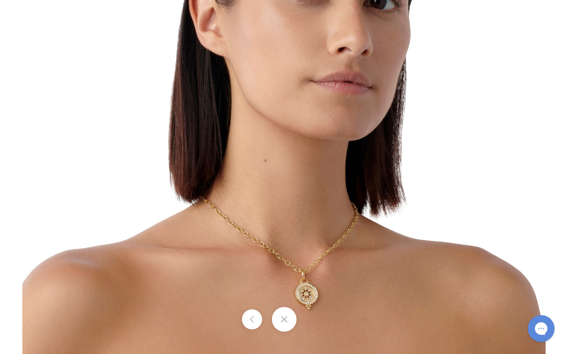
click at [313, 263] on img at bounding box center [283, 92] width 523 height 523
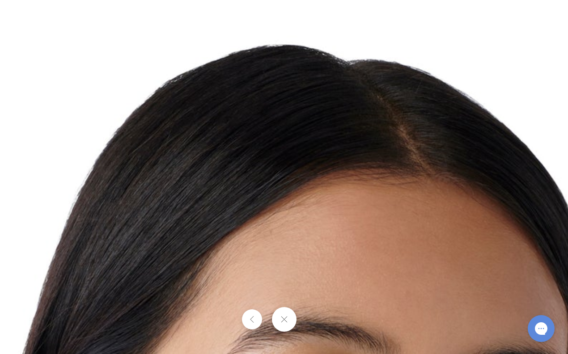
click at [286, 323] on button at bounding box center [283, 319] width 25 height 25
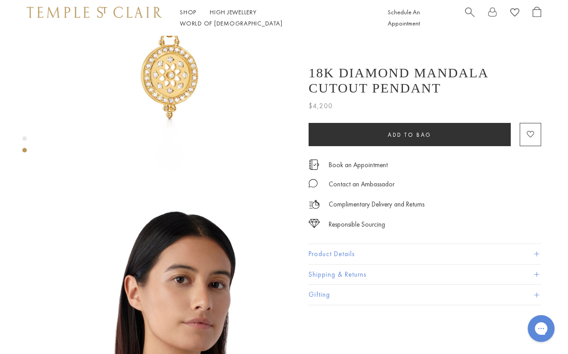
scroll to position [0, 0]
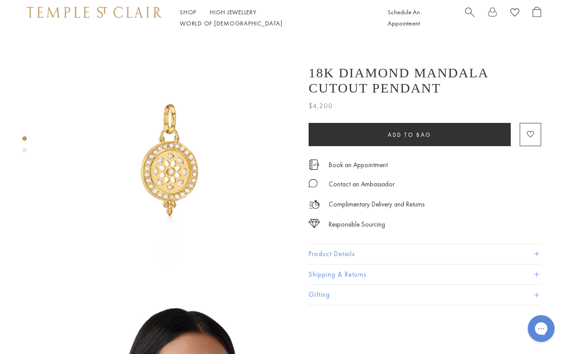
click at [182, 153] on img at bounding box center [170, 161] width 250 height 250
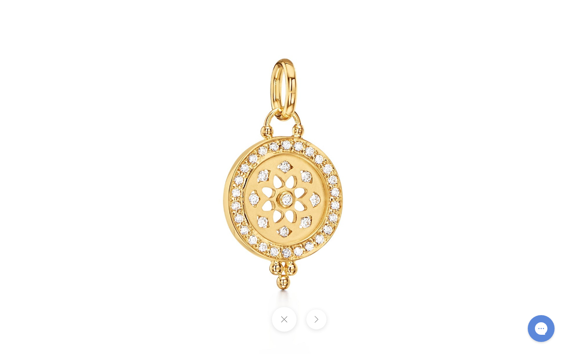
click at [295, 245] on img at bounding box center [283, 176] width 523 height 523
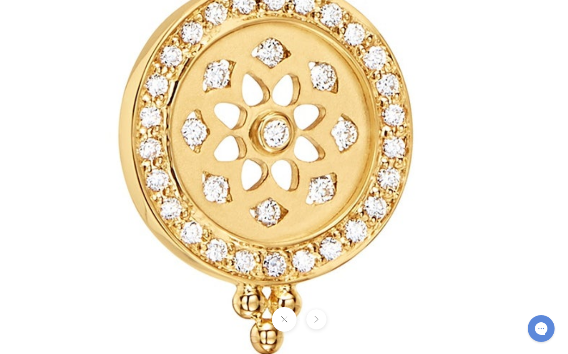
click at [295, 245] on img at bounding box center [268, 78] width 1288 height 1288
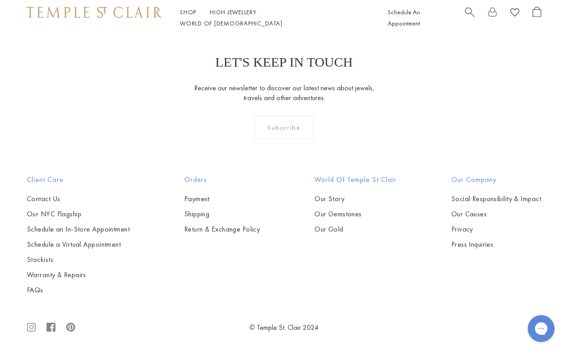
scroll to position [4011, 0]
click at [0, 0] on img at bounding box center [0, 0] width 0 height 0
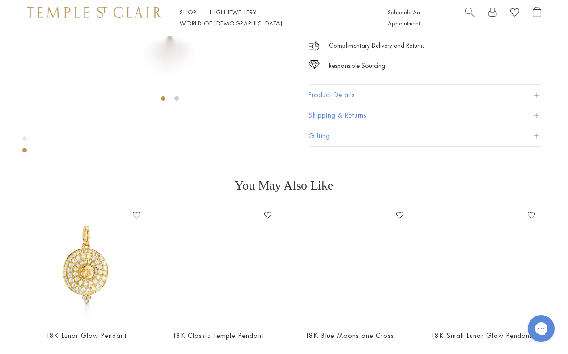
scroll to position [182, 0]
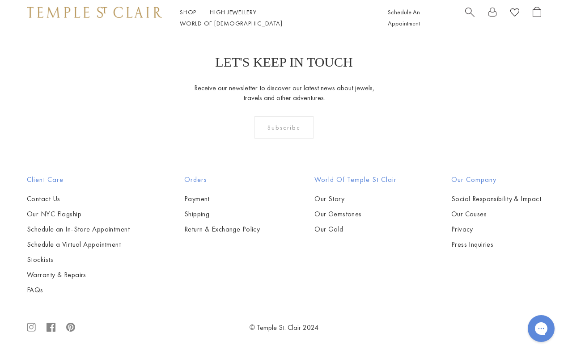
scroll to position [4278, 0]
click at [0, 0] on img at bounding box center [0, 0] width 0 height 0
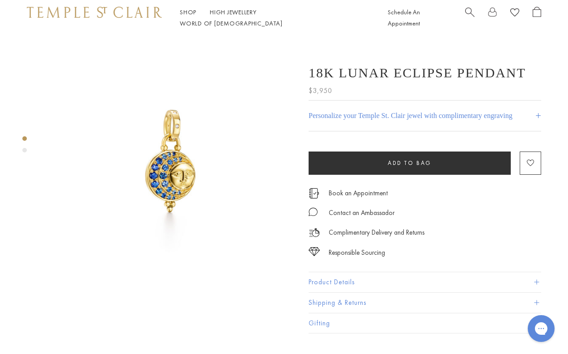
click at [178, 173] on img at bounding box center [170, 161] width 250 height 250
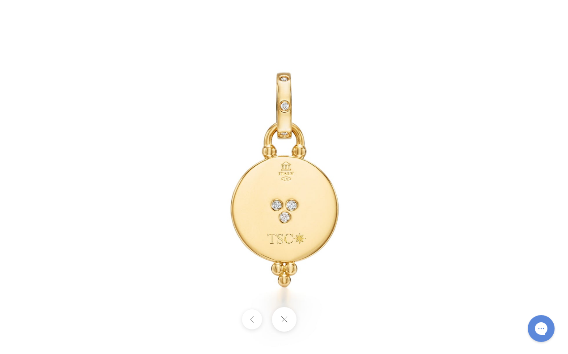
click at [317, 319] on div at bounding box center [284, 319] width 568 height 25
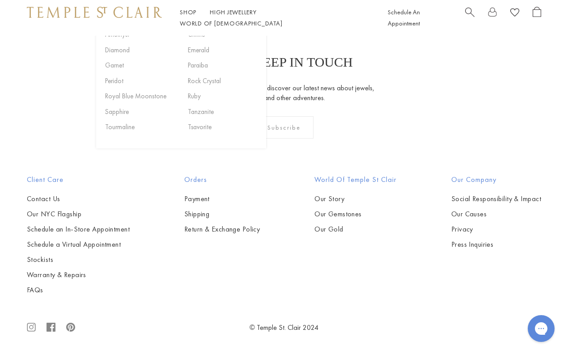
scroll to position [4385, 0]
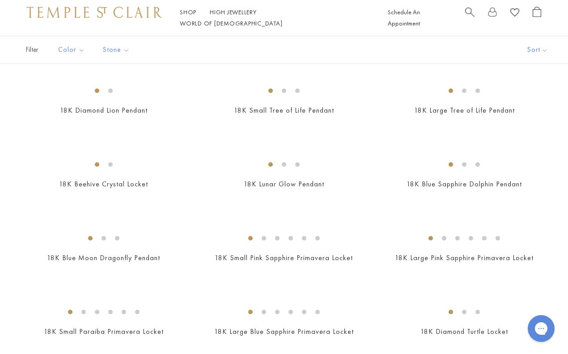
scroll to position [953, 0]
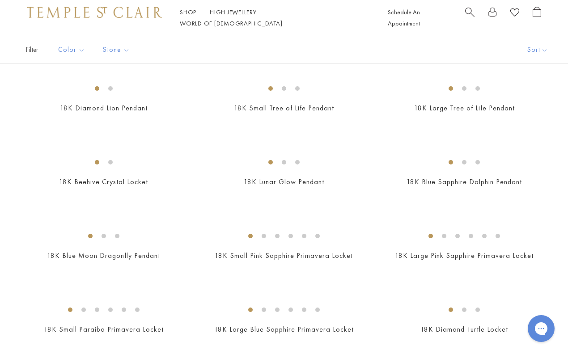
click at [0, 0] on img at bounding box center [0, 0] width 0 height 0
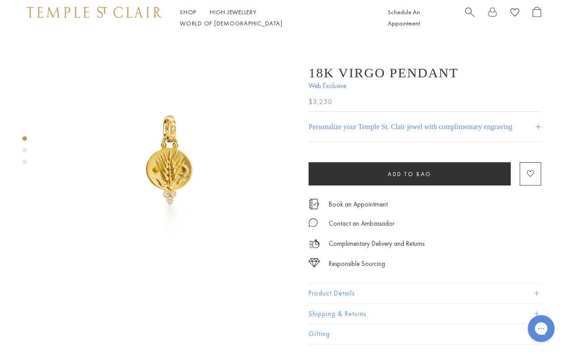
click at [179, 173] on img at bounding box center [170, 161] width 250 height 250
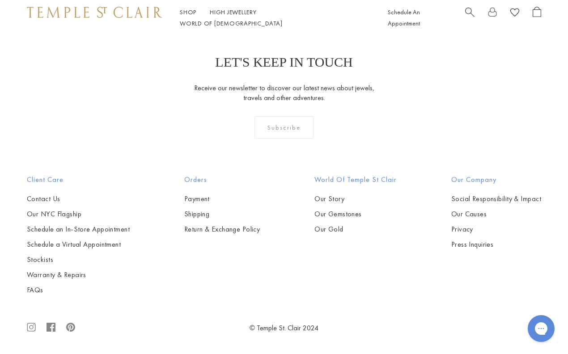
scroll to position [3414, 0]
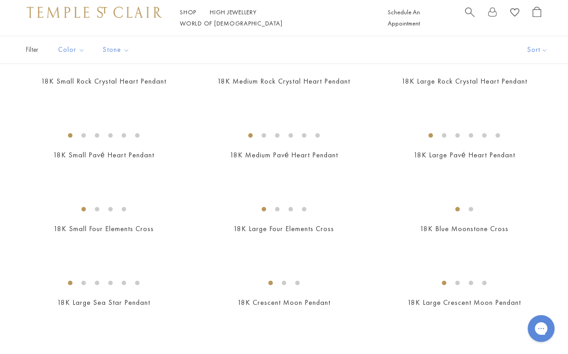
scroll to position [759, 0]
click at [0, 0] on img at bounding box center [0, 0] width 0 height 0
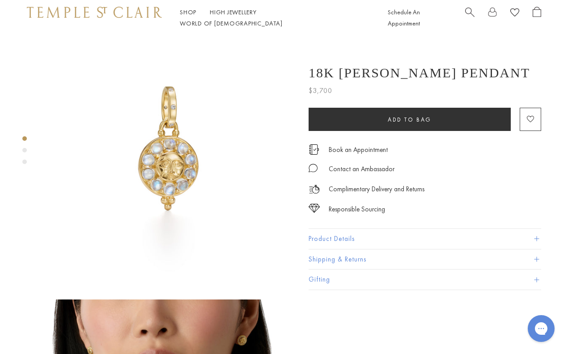
click at [200, 164] on img at bounding box center [170, 161] width 250 height 250
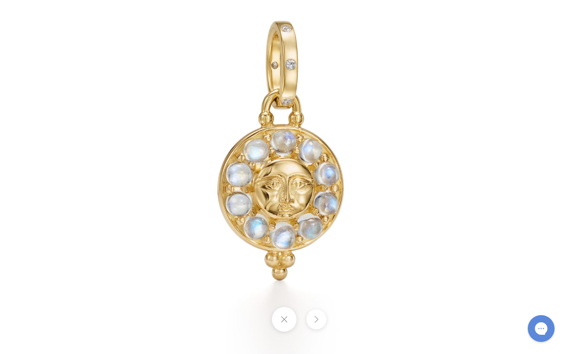
click at [315, 323] on button at bounding box center [316, 319] width 20 height 20
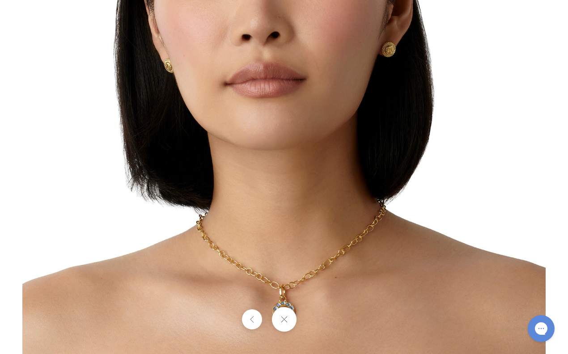
click at [282, 323] on button at bounding box center [283, 319] width 25 height 25
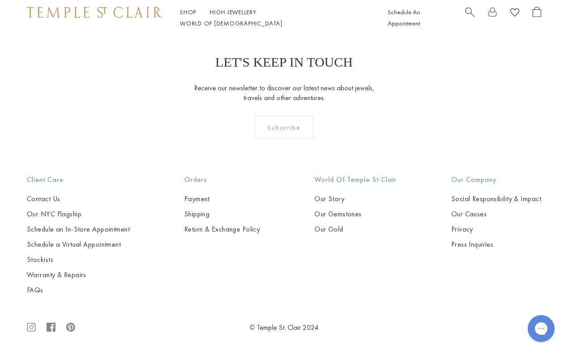
scroll to position [2955, 0]
click at [0, 0] on img at bounding box center [0, 0] width 0 height 0
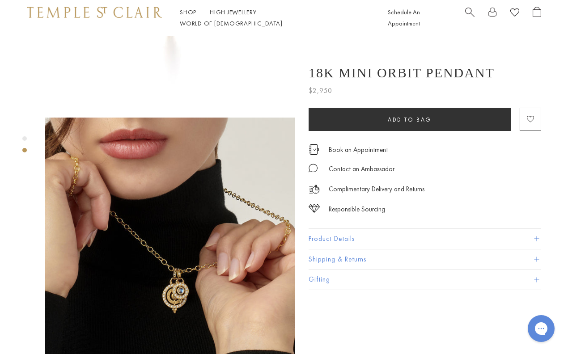
scroll to position [186, 0]
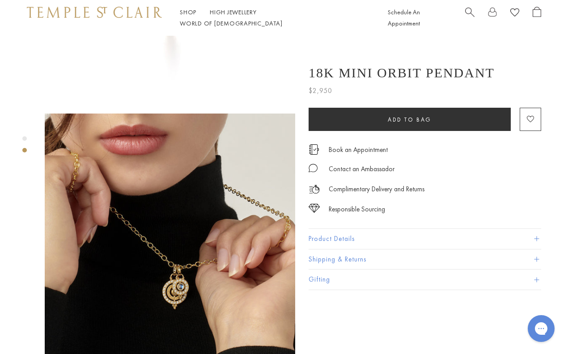
click at [175, 261] on img at bounding box center [170, 239] width 250 height 250
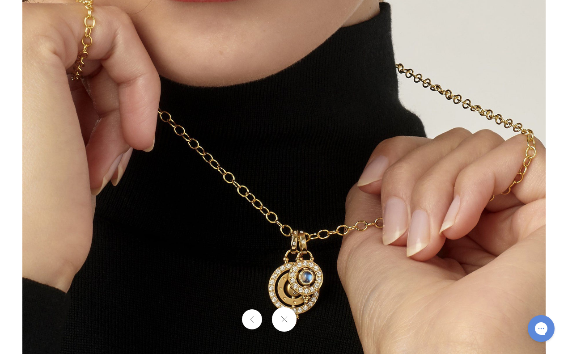
click at [326, 245] on img at bounding box center [283, 176] width 523 height 523
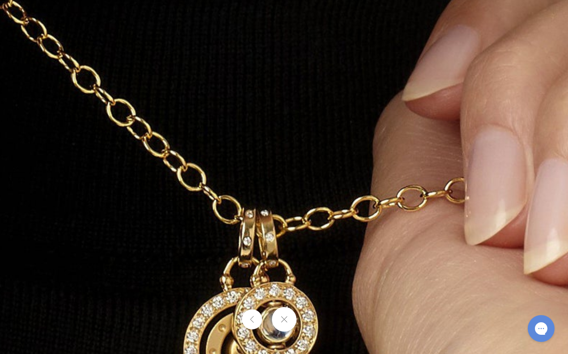
click at [326, 245] on img at bounding box center [222, 78] width 1288 height 1288
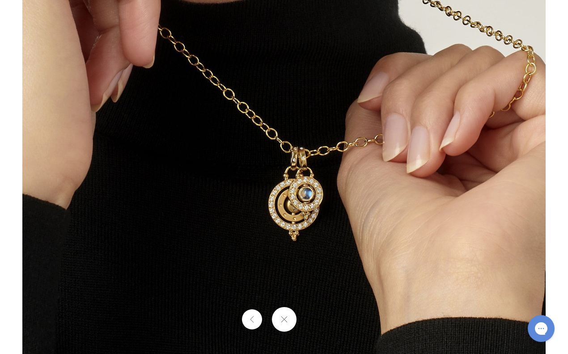
click at [288, 325] on button at bounding box center [283, 319] width 25 height 25
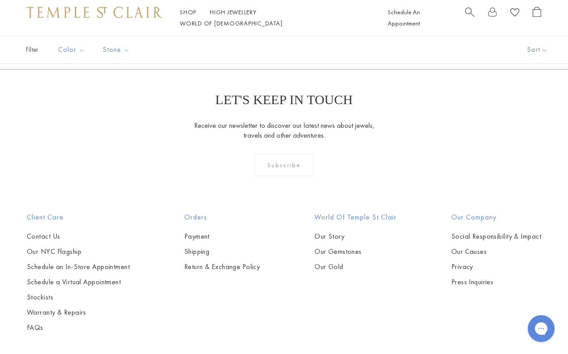
scroll to position [1638, 0]
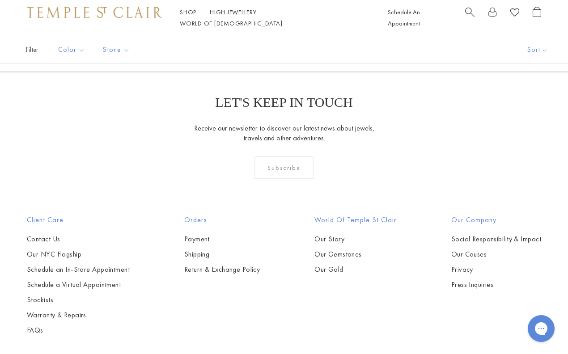
click at [0, 0] on img at bounding box center [0, 0] width 0 height 0
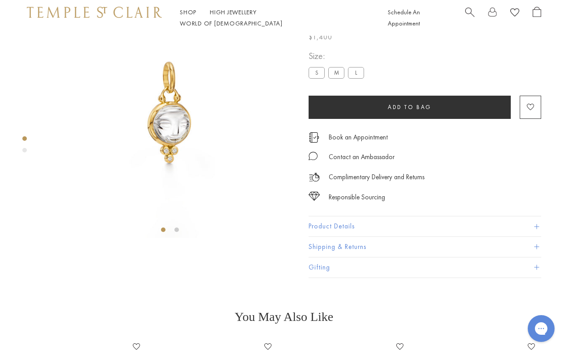
scroll to position [5, 0]
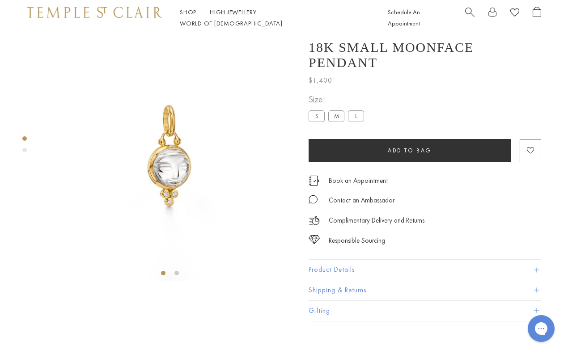
click at [175, 146] on img at bounding box center [170, 156] width 250 height 250
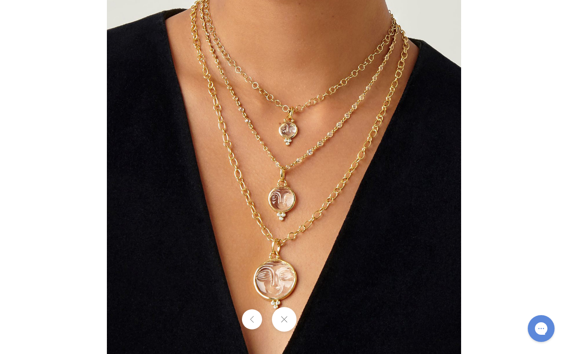
click at [316, 321] on div at bounding box center [284, 319] width 568 height 25
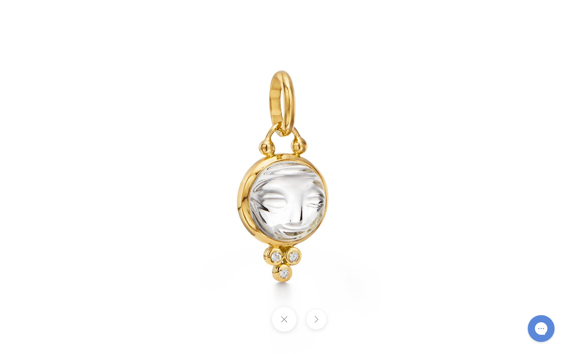
click at [282, 219] on img at bounding box center [283, 176] width 523 height 523
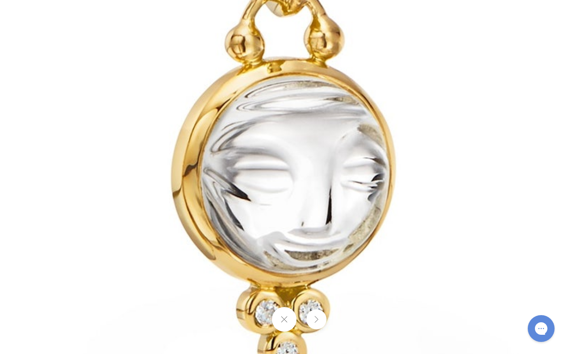
click at [282, 219] on img at bounding box center [287, 116] width 1288 height 1288
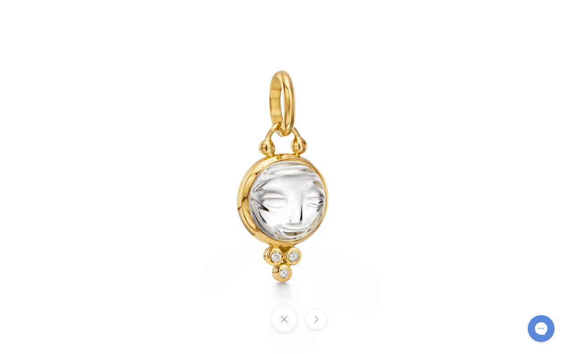
click at [281, 325] on button at bounding box center [283, 319] width 25 height 25
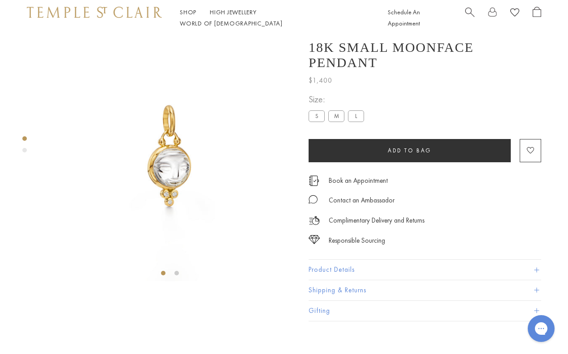
scroll to position [14, 0]
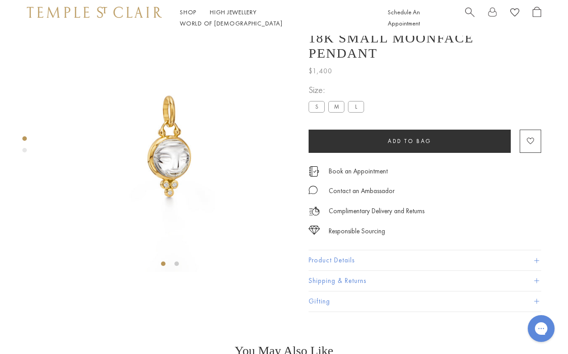
click at [317, 113] on label "S" at bounding box center [317, 106] width 16 height 11
click at [337, 113] on label "M" at bounding box center [336, 106] width 16 height 11
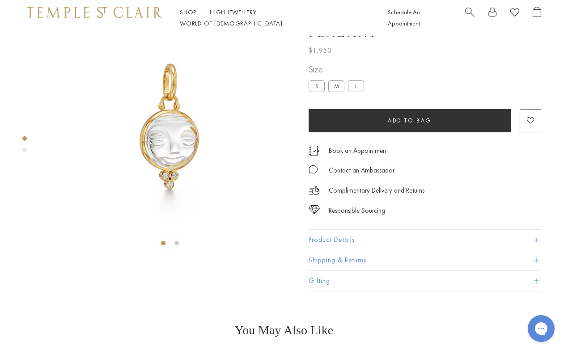
scroll to position [36, 0]
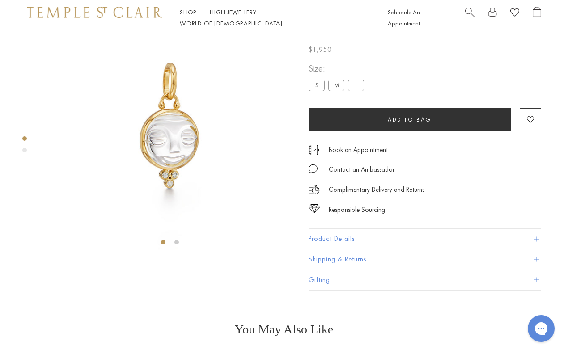
click at [353, 91] on label "L" at bounding box center [356, 85] width 16 height 11
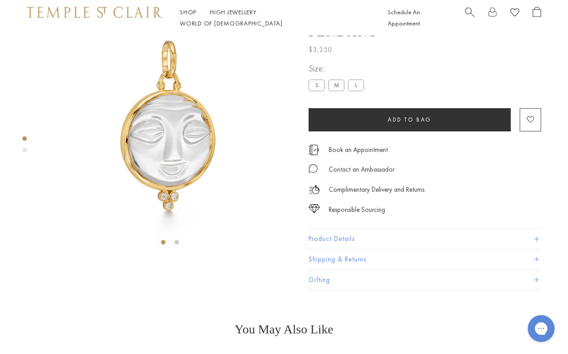
click at [319, 91] on label "S" at bounding box center [317, 85] width 16 height 11
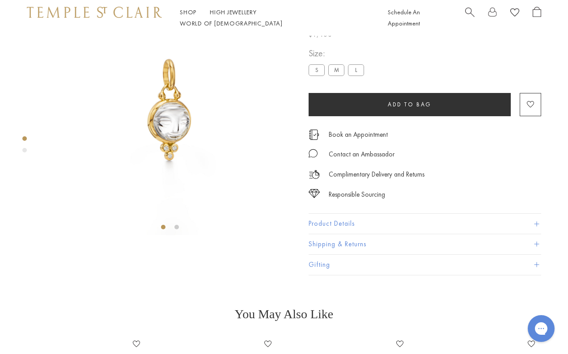
scroll to position [50, 0]
